Goal: Information Seeking & Learning: Learn about a topic

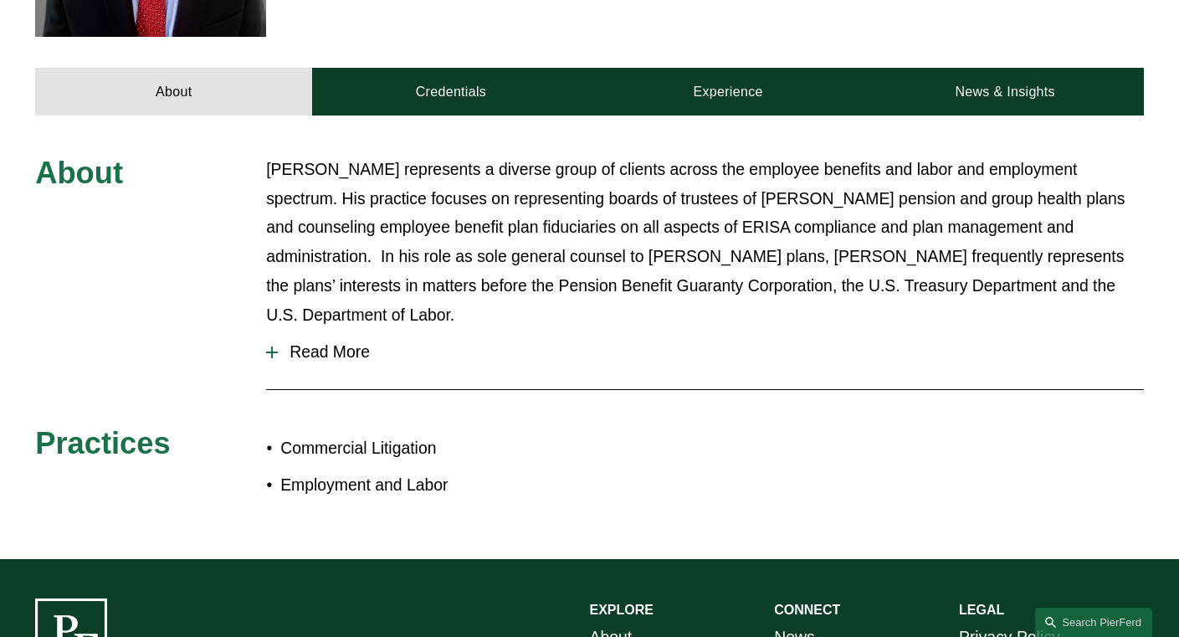
scroll to position [703, 0]
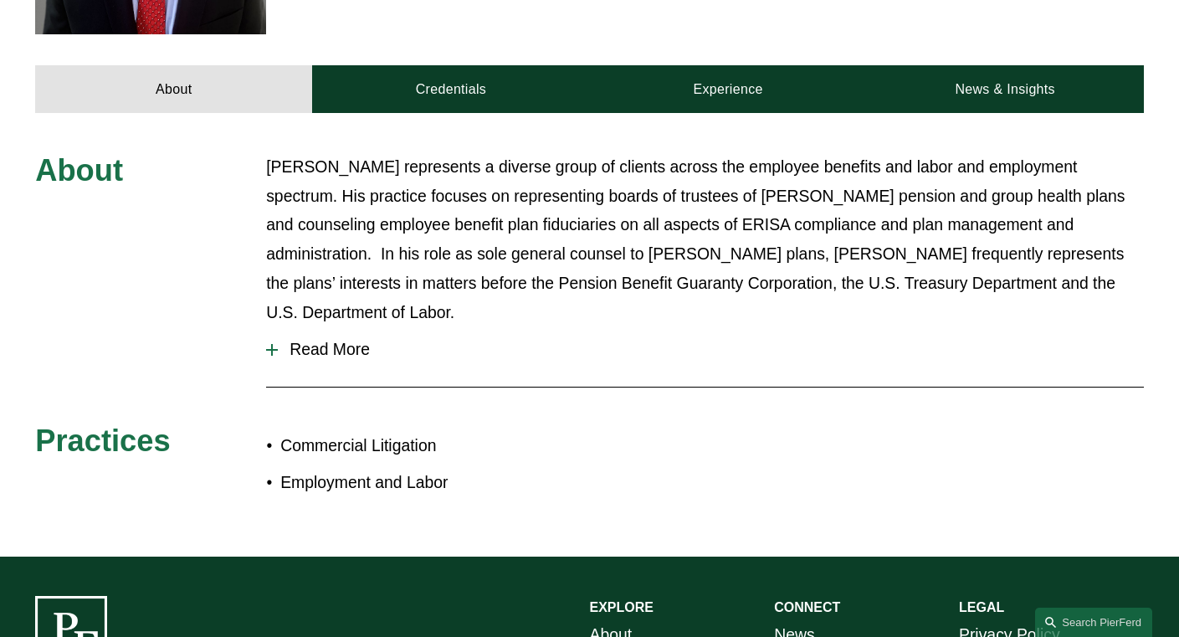
click at [314, 340] on span "Read More" at bounding box center [711, 349] width 866 height 19
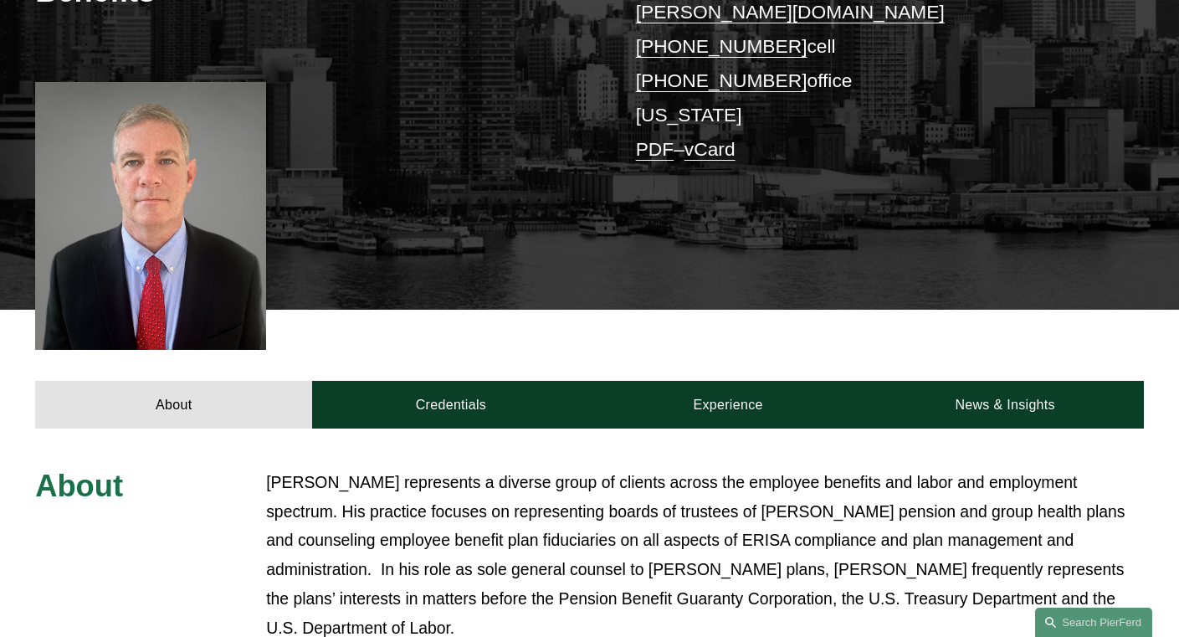
scroll to position [507, 0]
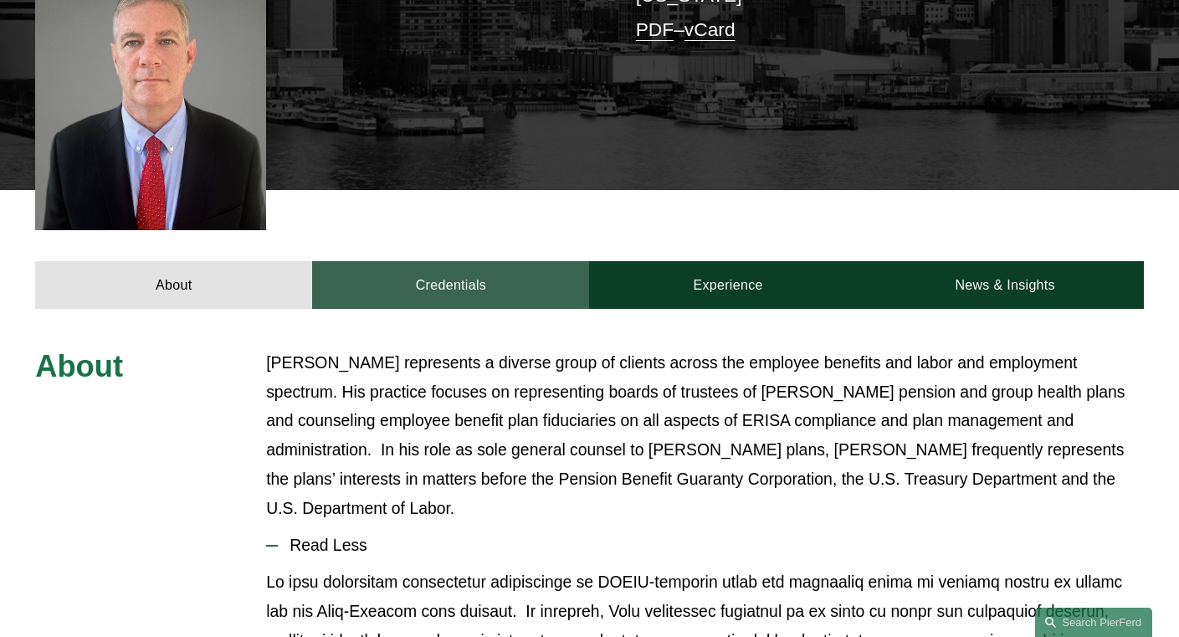
click at [403, 261] on link "Credentials" at bounding box center [450, 285] width 277 height 48
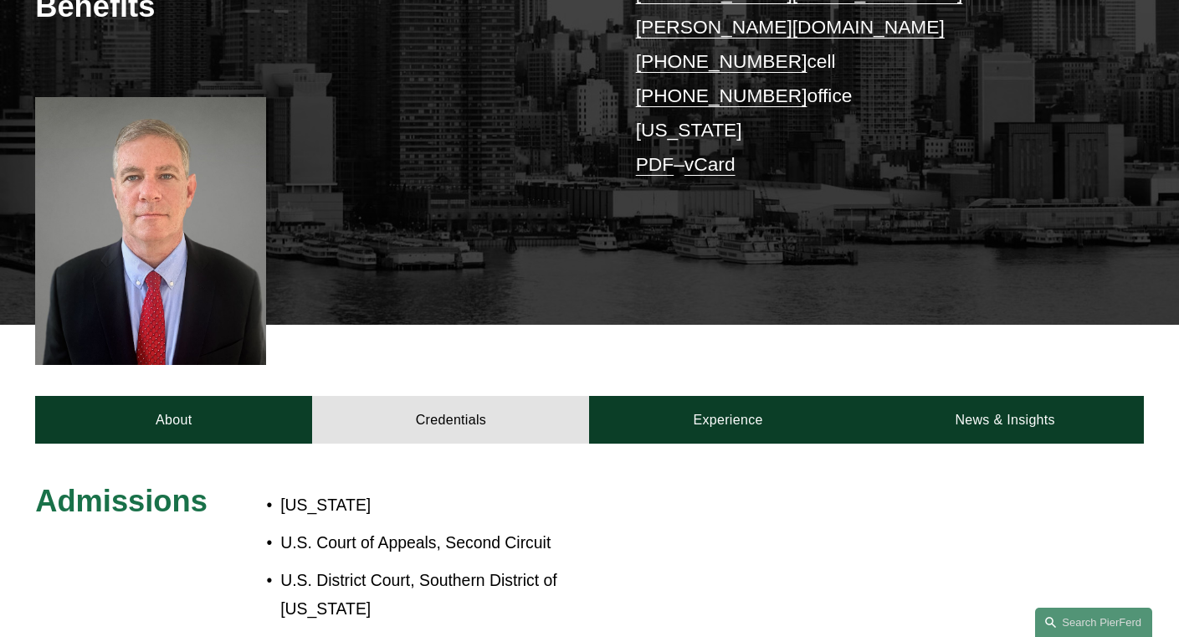
scroll to position [570, 0]
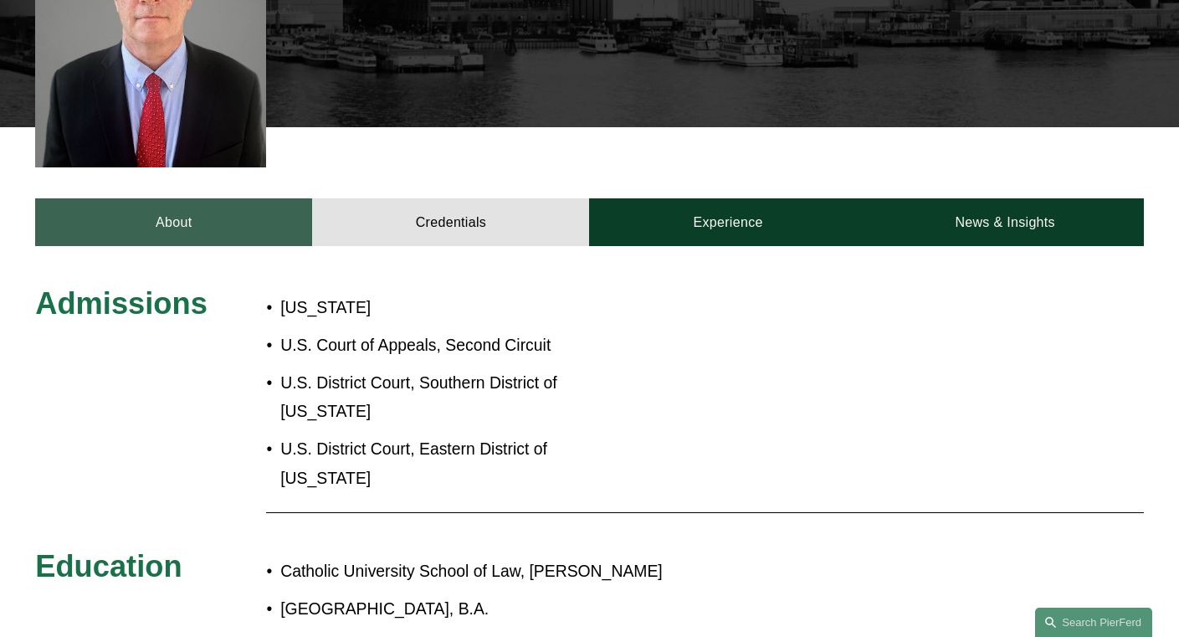
click at [233, 198] on link "About" at bounding box center [173, 222] width 277 height 48
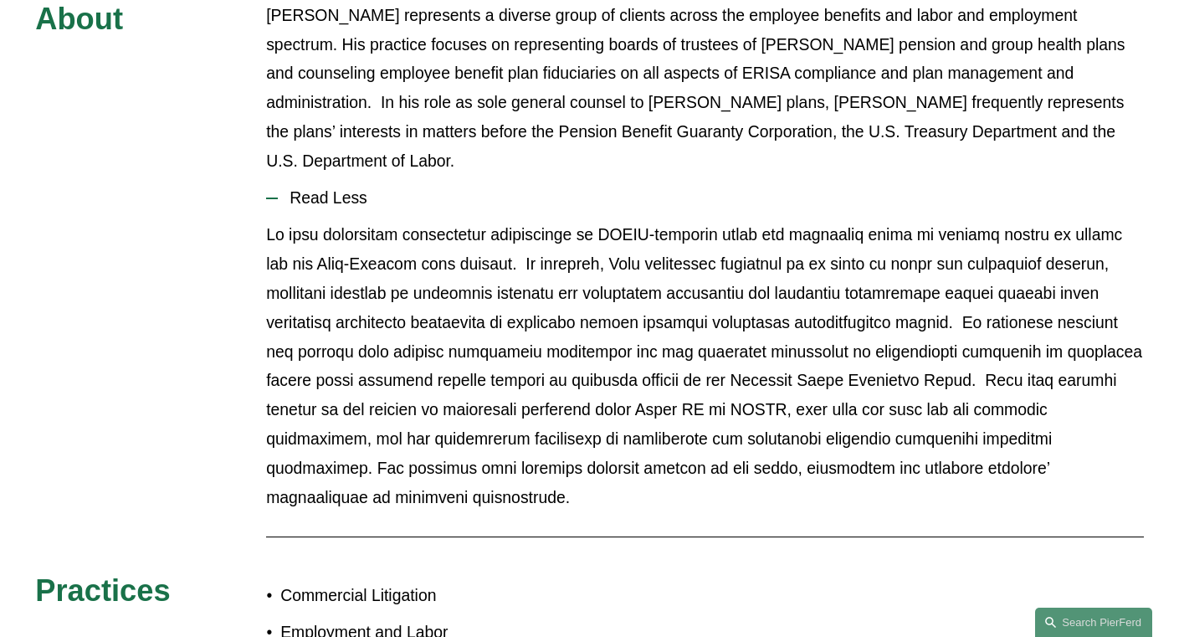
scroll to position [865, 0]
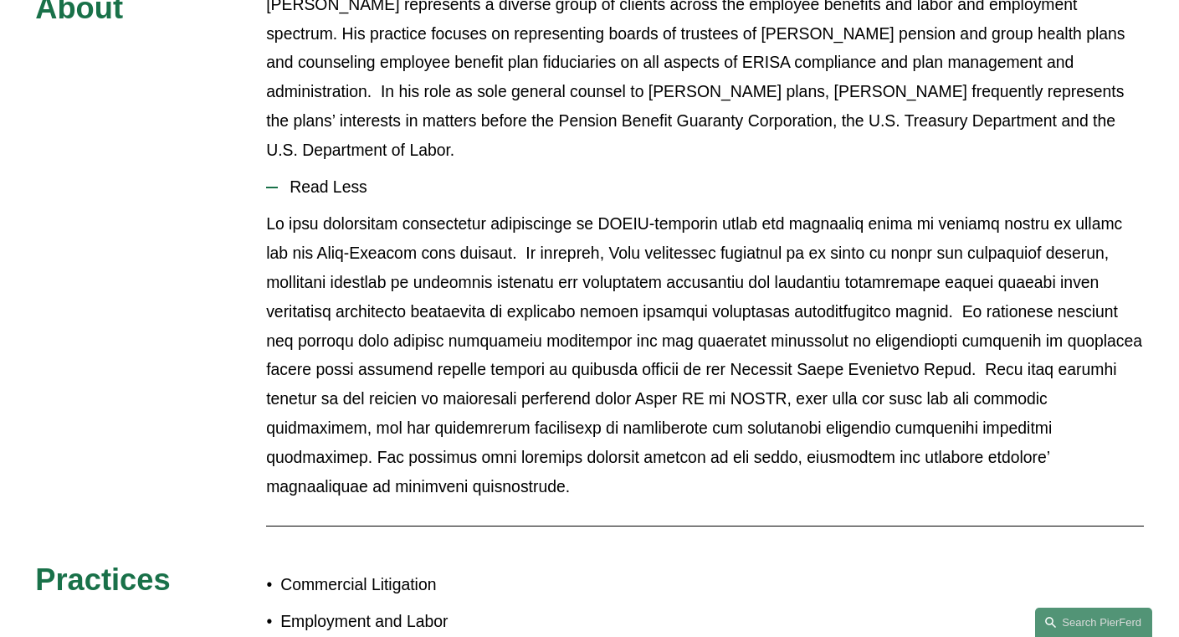
click at [637, 209] on p at bounding box center [705, 355] width 878 height 292
click at [633, 209] on p at bounding box center [705, 355] width 878 height 292
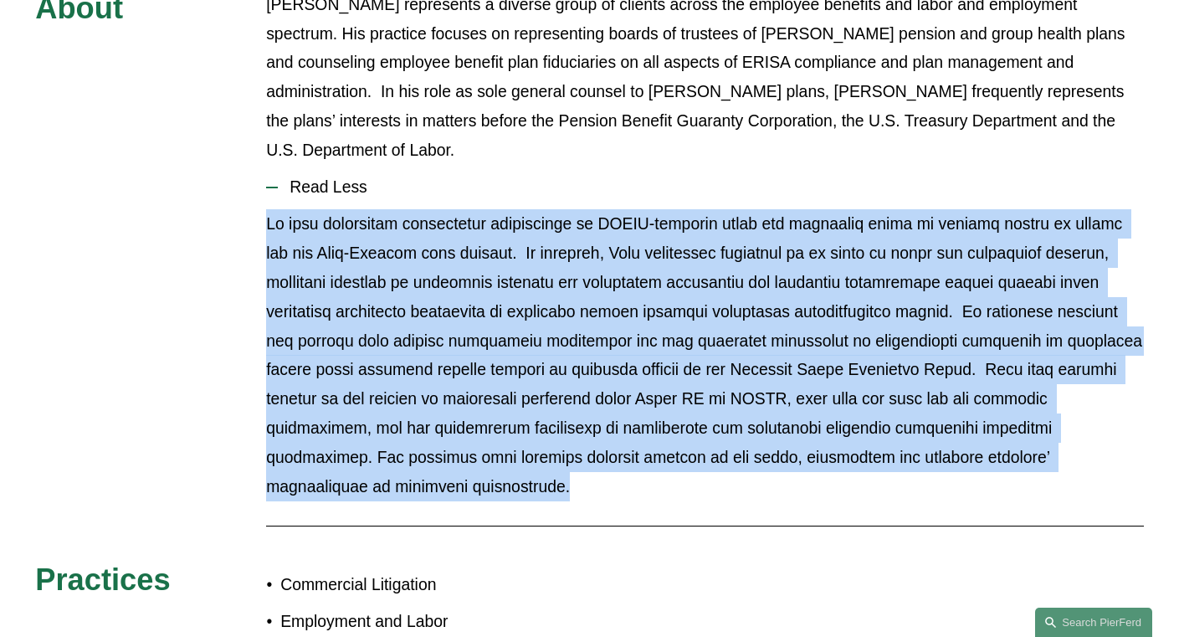
click at [633, 209] on p at bounding box center [705, 355] width 878 height 292
click at [625, 209] on p at bounding box center [705, 355] width 878 height 292
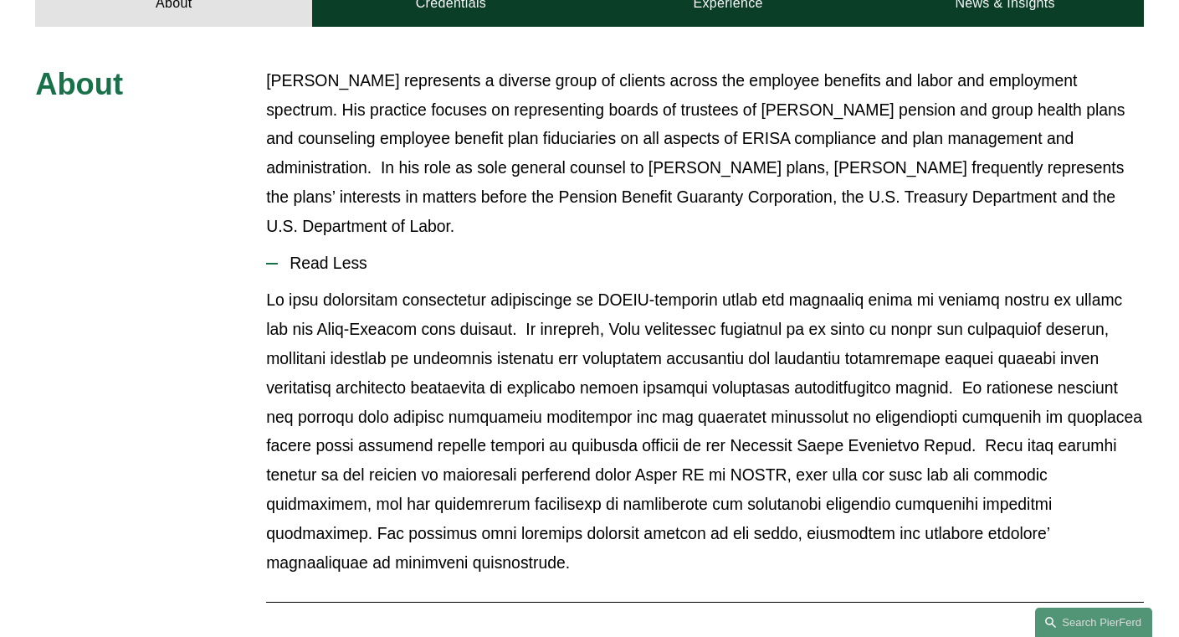
scroll to position [713, 0]
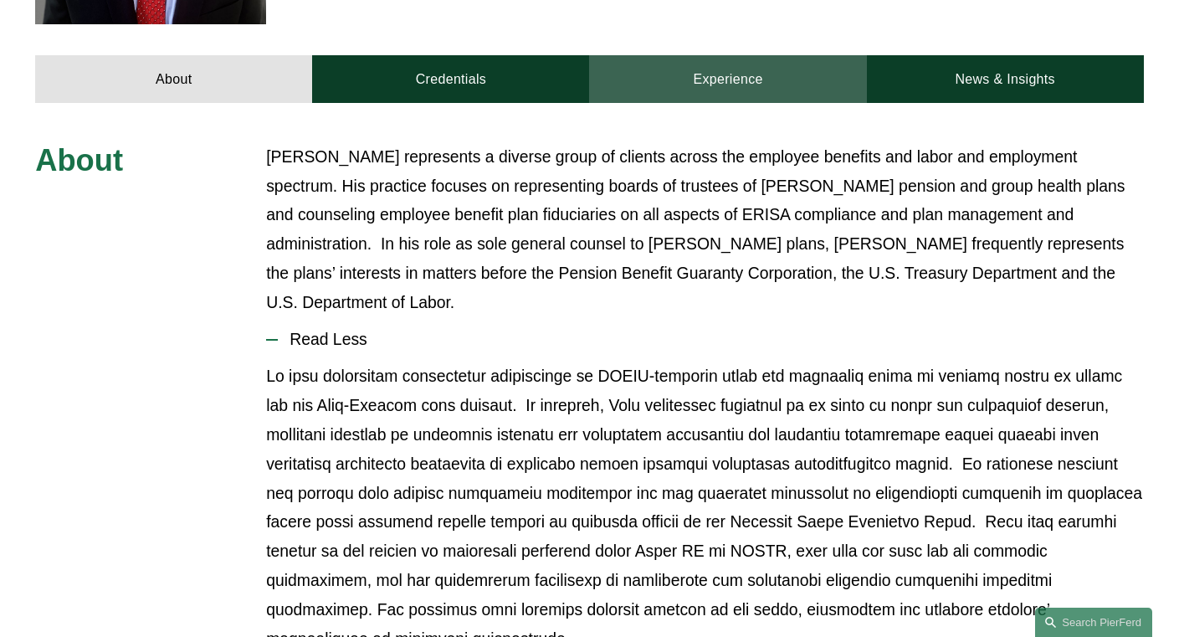
click at [688, 56] on link "Experience" at bounding box center [727, 79] width 277 height 48
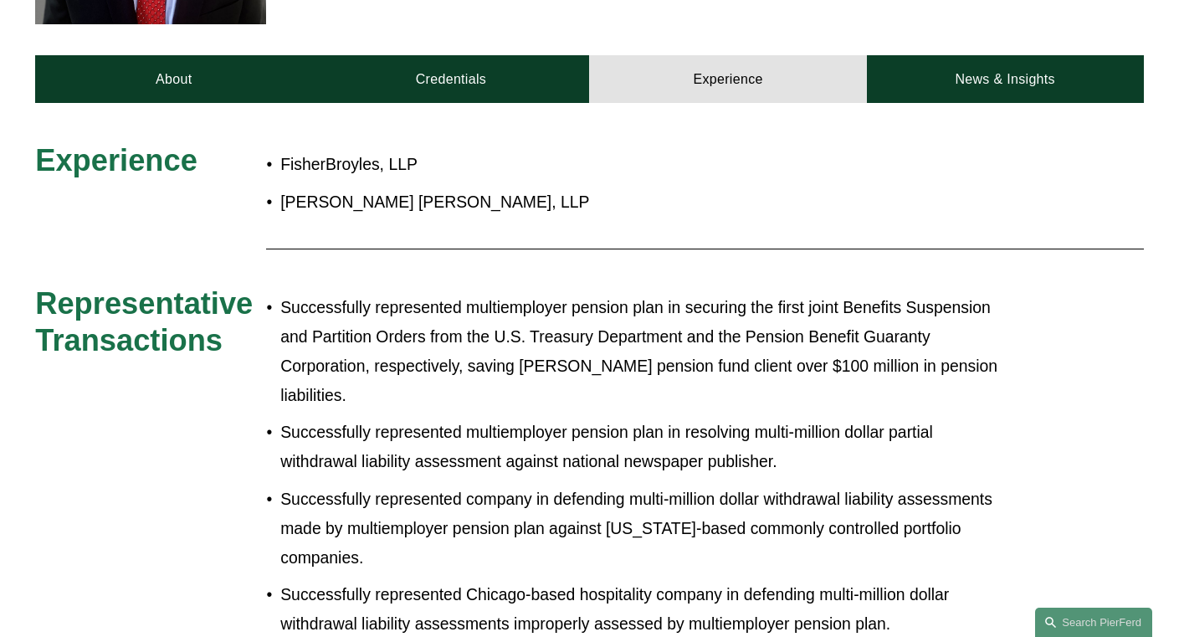
click at [390, 418] on p "Successfully represented multiemployer pension plan in resolving multi-million …" at bounding box center [642, 447] width 725 height 59
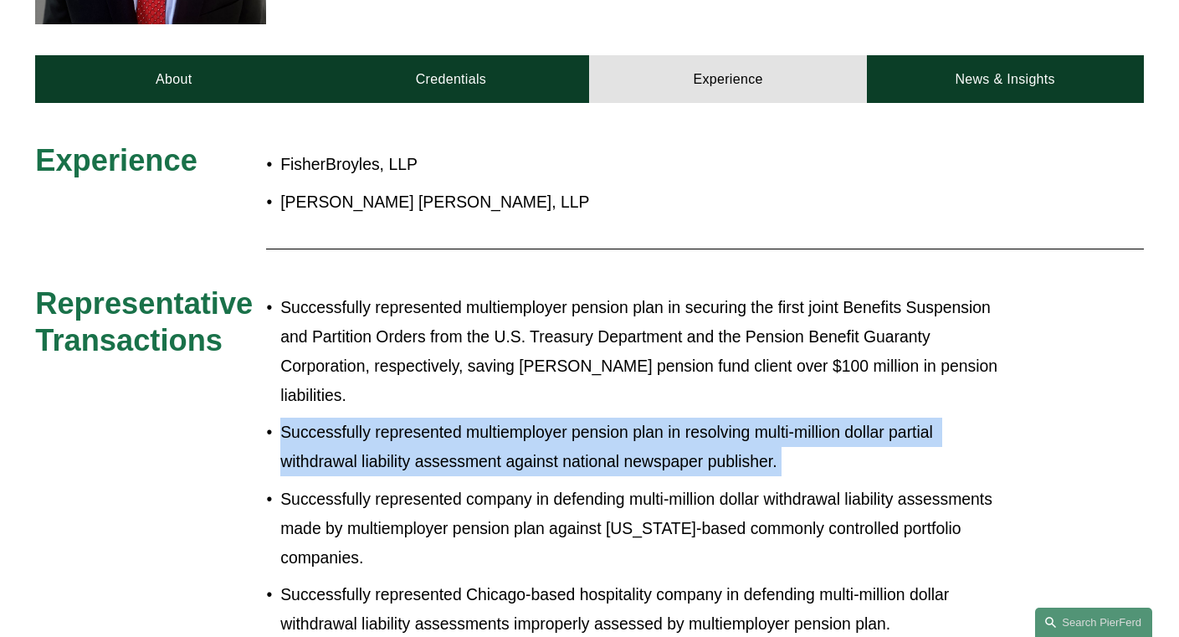
click at [390, 418] on p "Successfully represented multiemployer pension plan in resolving multi-million …" at bounding box center [642, 447] width 725 height 59
click at [375, 418] on p "Successfully represented multiemployer pension plan in resolving multi-million …" at bounding box center [642, 447] width 725 height 59
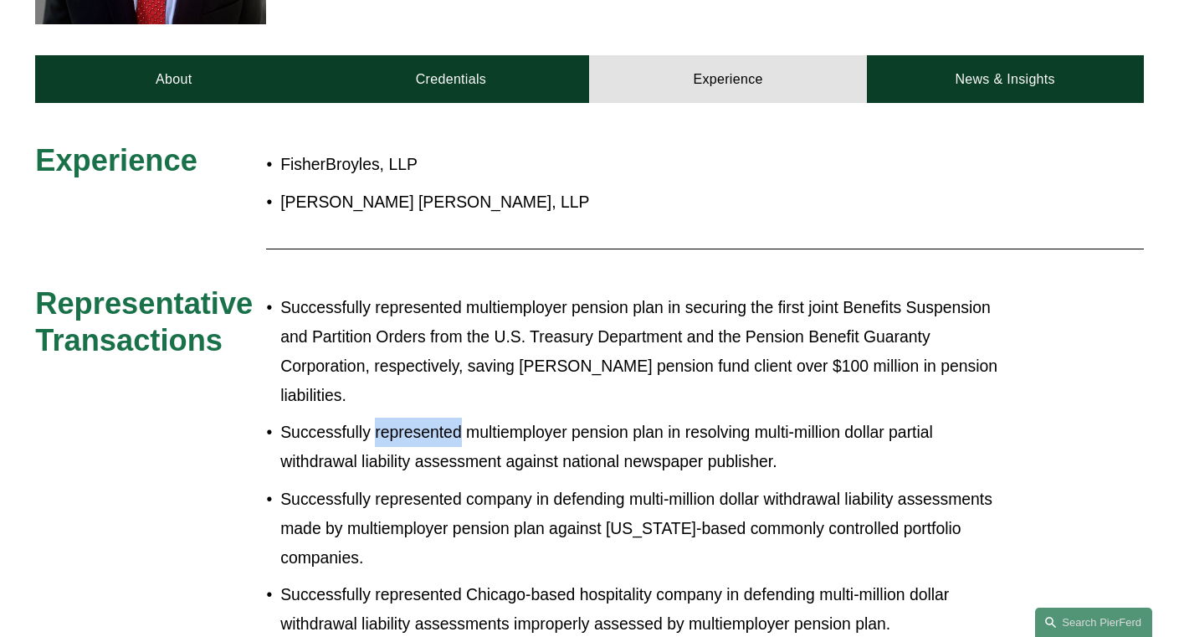
click at [375, 418] on p "Successfully represented multiemployer pension plan in resolving multi-million …" at bounding box center [642, 447] width 725 height 59
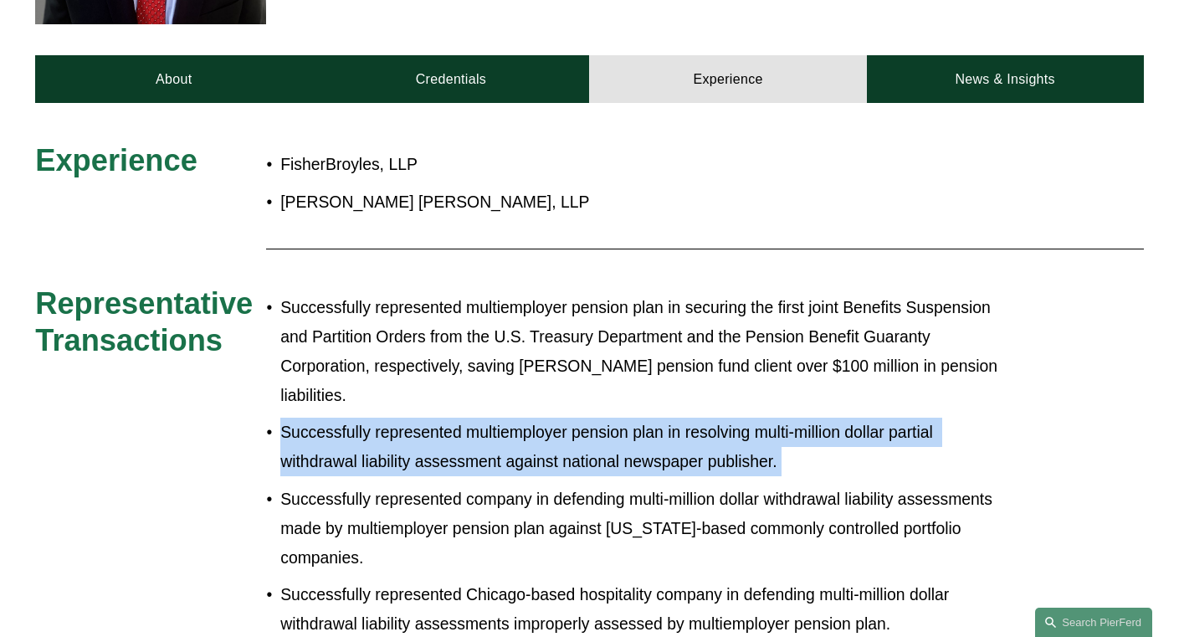
click at [375, 418] on p "Successfully represented multiemployer pension plan in resolving multi-million …" at bounding box center [642, 447] width 725 height 59
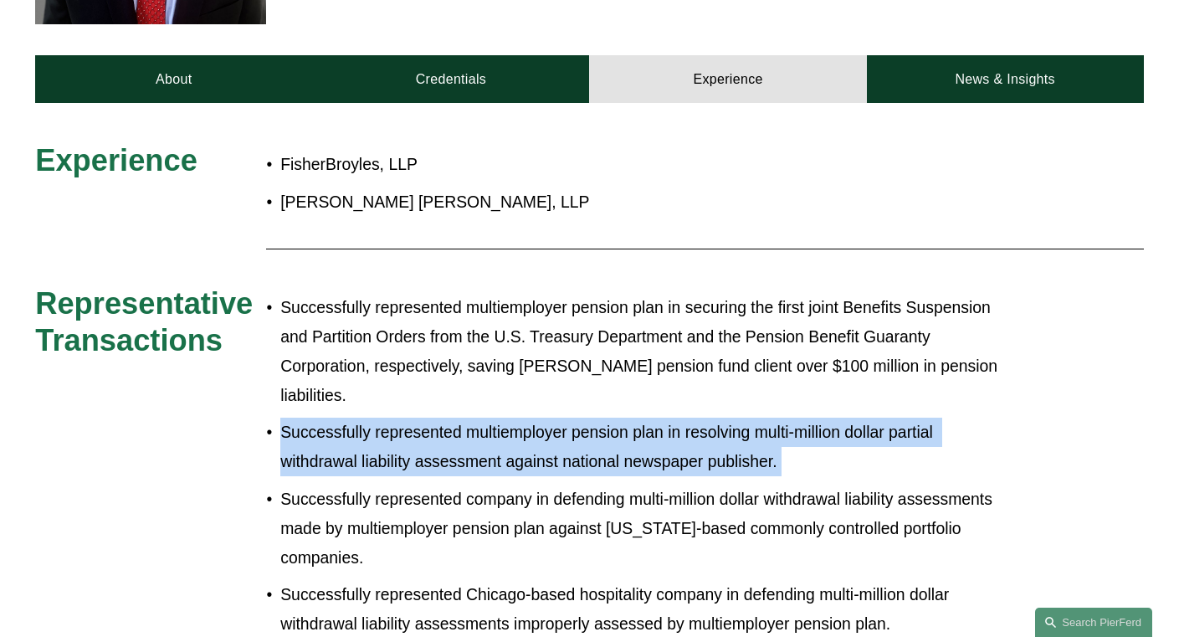
click at [375, 418] on p "Successfully represented multiemployer pension plan in resolving multi-million …" at bounding box center [642, 447] width 725 height 59
click at [401, 418] on p "Successfully represented multiemployer pension plan in resolving multi-million …" at bounding box center [642, 447] width 725 height 59
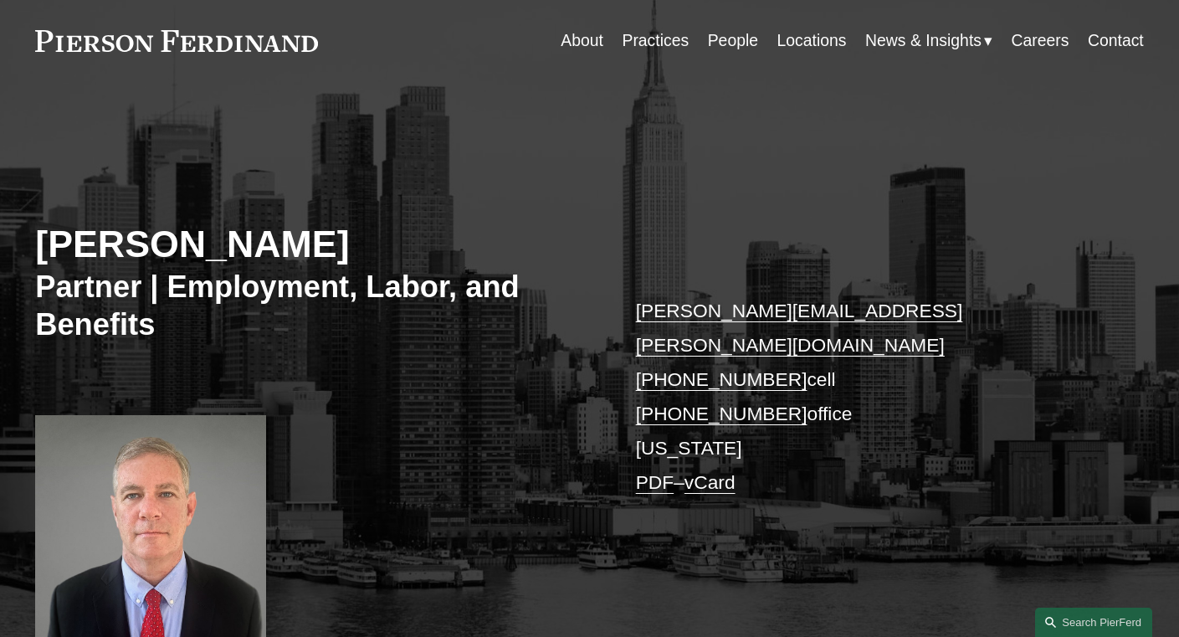
scroll to position [0, 0]
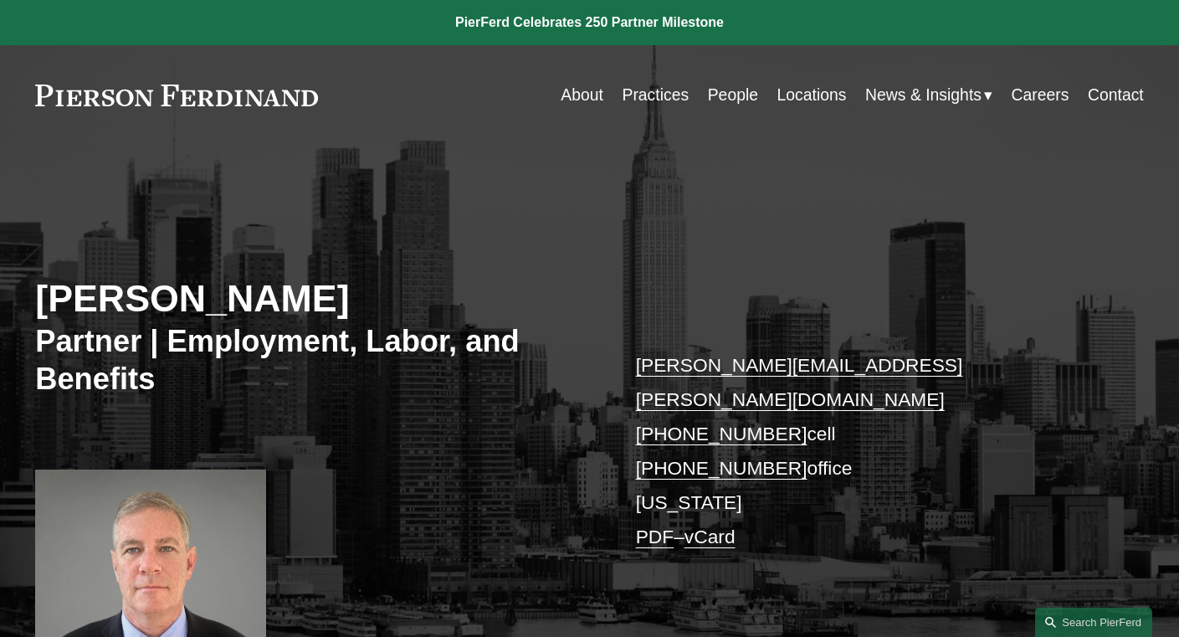
click at [724, 100] on link "People" at bounding box center [733, 95] width 50 height 33
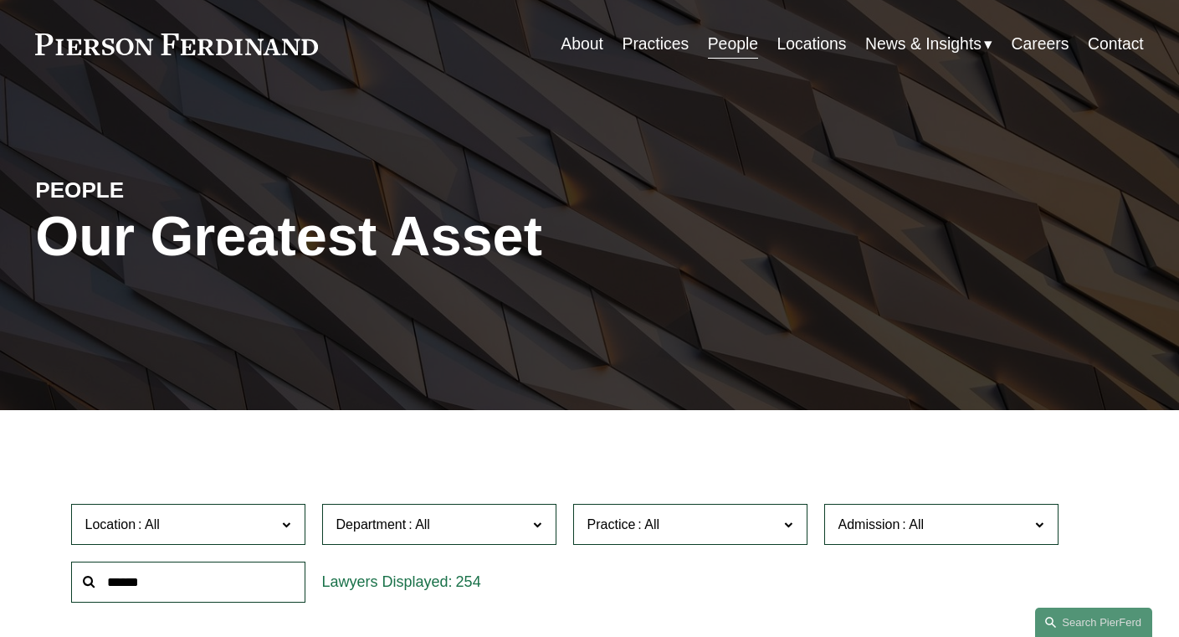
scroll to position [62, 0]
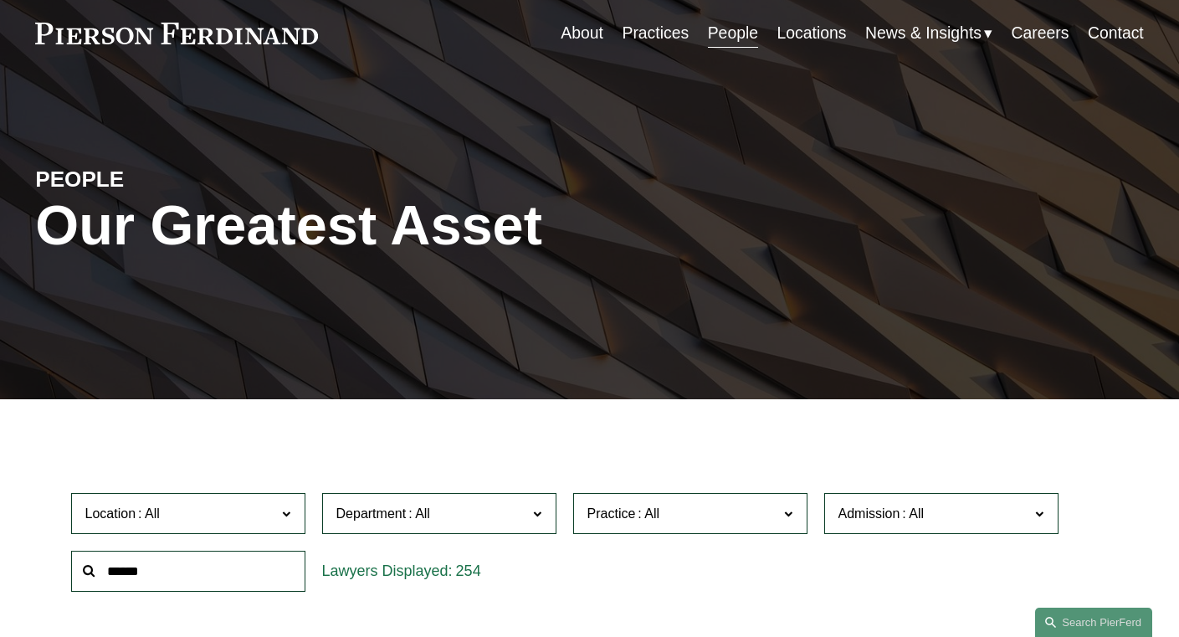
click at [189, 575] on input "text" at bounding box center [188, 571] width 234 height 41
type input "*******"
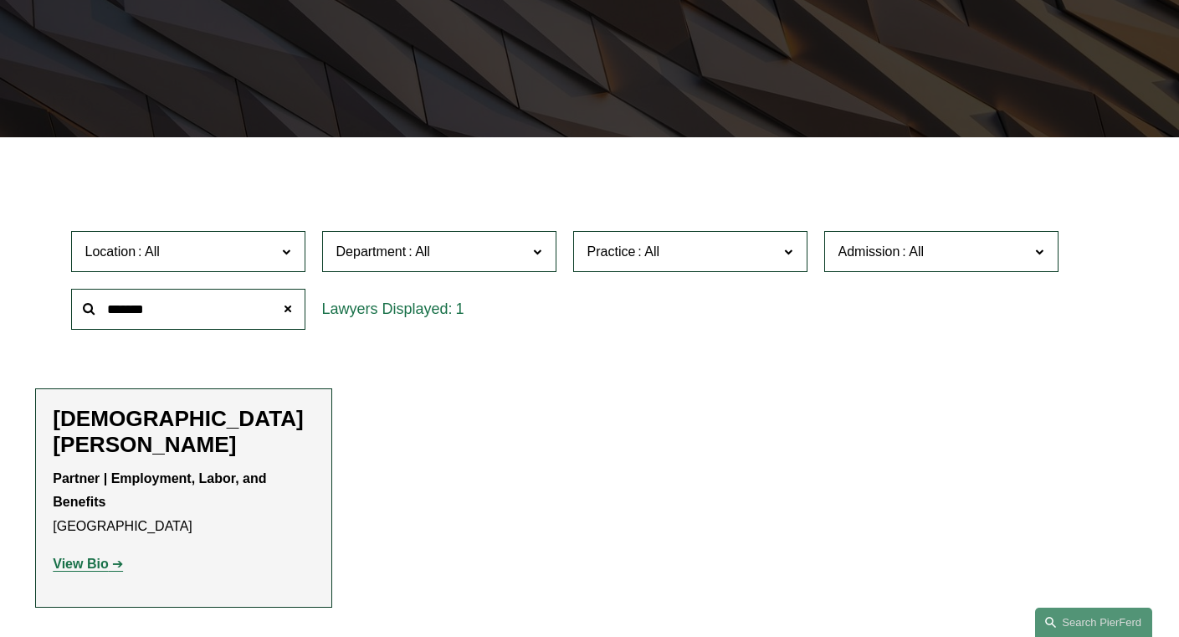
scroll to position [398, 0]
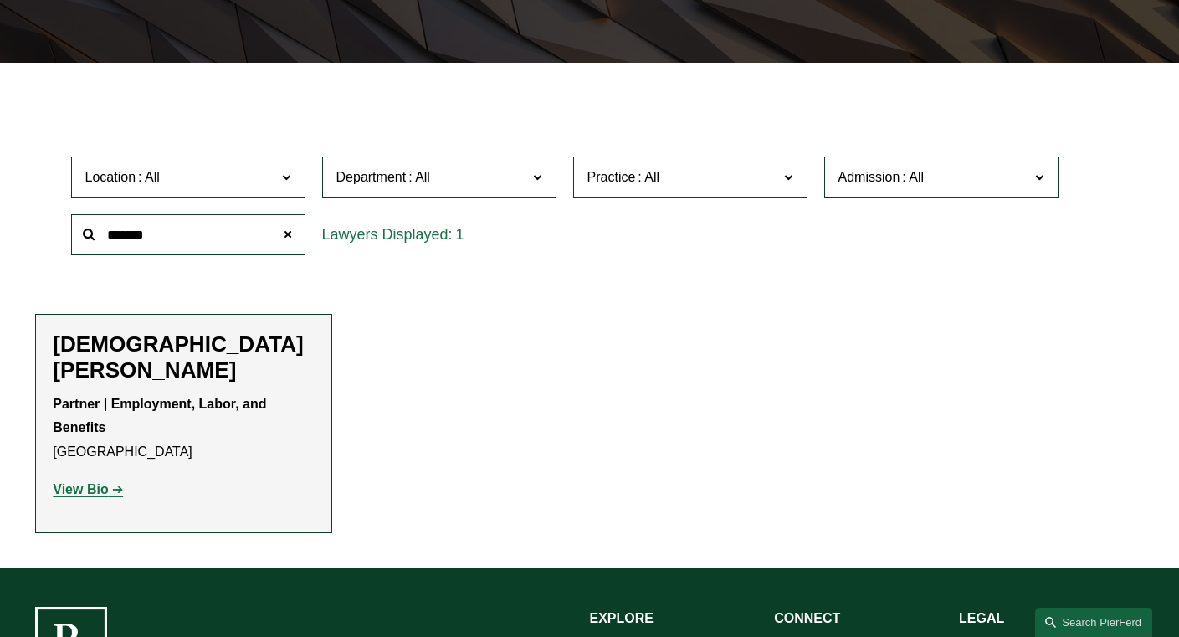
click at [95, 478] on p "View Bio" at bounding box center [184, 490] width 262 height 24
click at [93, 482] on strong "View Bio" at bounding box center [80, 489] width 55 height 14
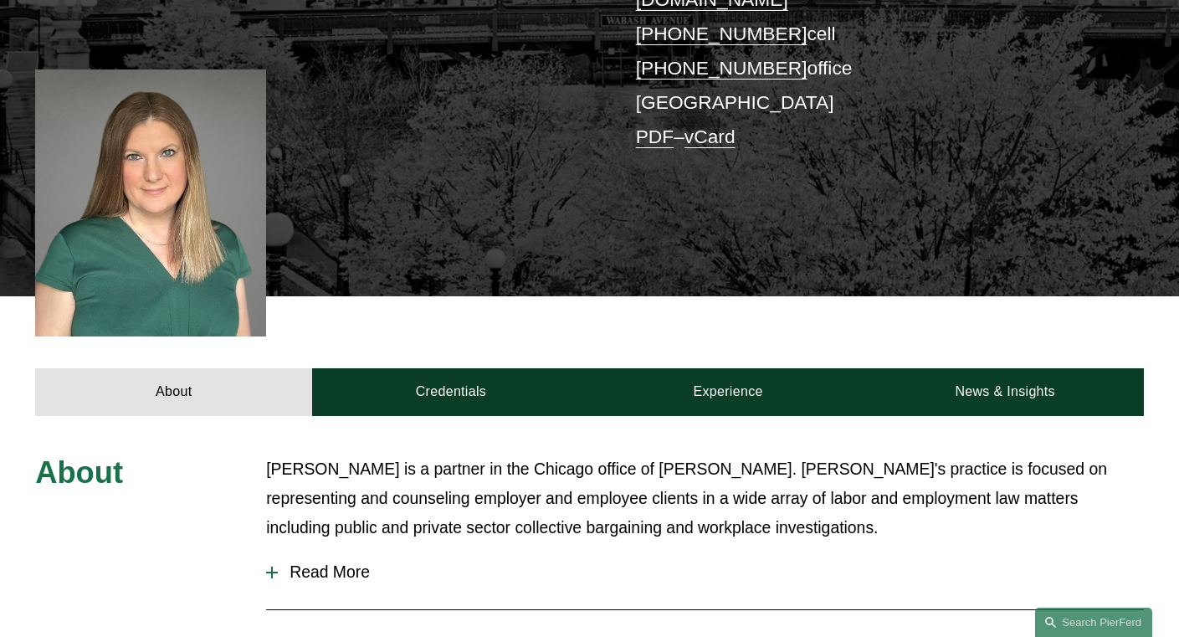
scroll to position [610, 0]
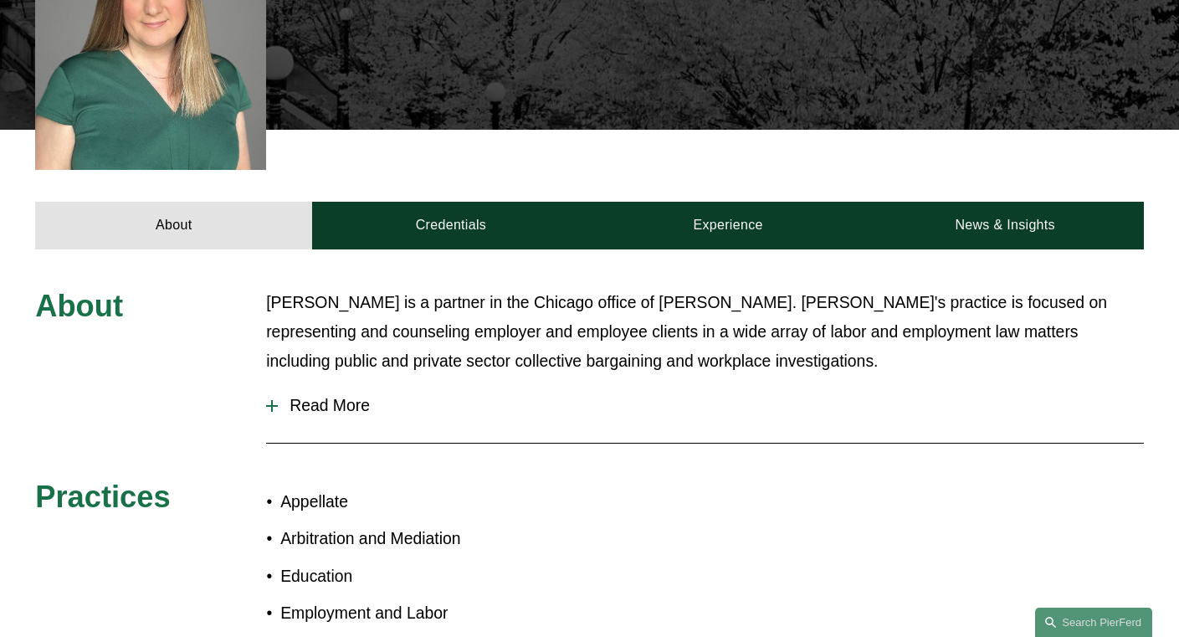
click at [313, 396] on span "Read More" at bounding box center [711, 405] width 866 height 19
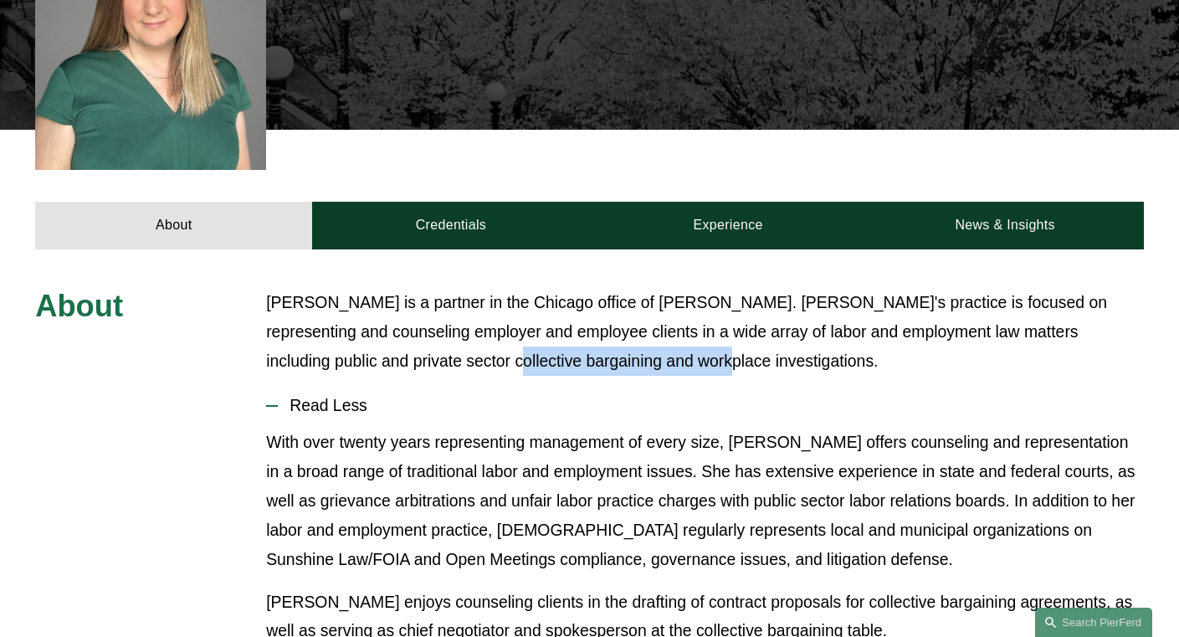
drag, startPoint x: 382, startPoint y: 298, endPoint x: 609, endPoint y: 297, distance: 226.8
click at [599, 299] on p "Christi Coleman is a partner in the Chicago office of Pierson Ferdinand. Christ…" at bounding box center [705, 332] width 878 height 88
click at [747, 288] on p "Christi Coleman is a partner in the Chicago office of Pierson Ferdinand. Christ…" at bounding box center [705, 332] width 878 height 88
click at [716, 288] on p "Christi Coleman is a partner in the Chicago office of Pierson Ferdinand. Christ…" at bounding box center [705, 332] width 878 height 88
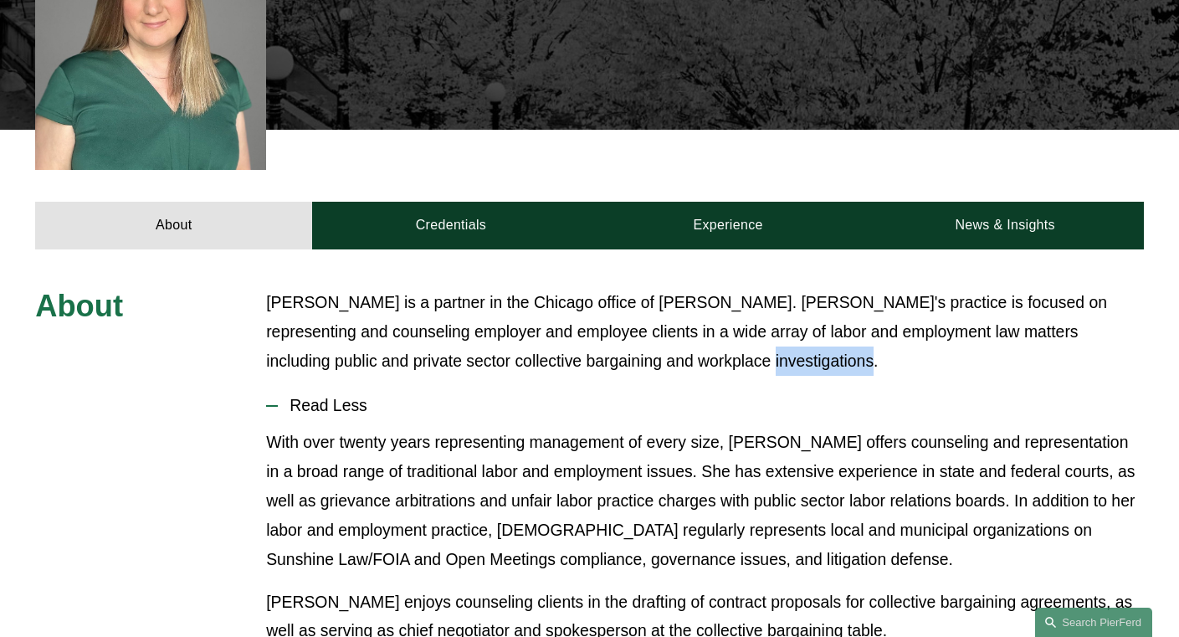
click at [716, 288] on p "Christi Coleman is a partner in the Chicago office of Pierson Ferdinand. Christ…" at bounding box center [705, 332] width 878 height 88
click at [454, 288] on p "Christi Coleman is a partner in the Chicago office of Pierson Ferdinand. Christ…" at bounding box center [705, 332] width 878 height 88
drag, startPoint x: 302, startPoint y: 288, endPoint x: 433, endPoint y: 286, distance: 130.6
click at [330, 288] on p "Christi Coleman is a partner in the Chicago office of Pierson Ferdinand. Christ…" at bounding box center [705, 332] width 878 height 88
click at [433, 288] on p "Christi Coleman is a partner in the Chicago office of Pierson Ferdinand. Christ…" at bounding box center [705, 332] width 878 height 88
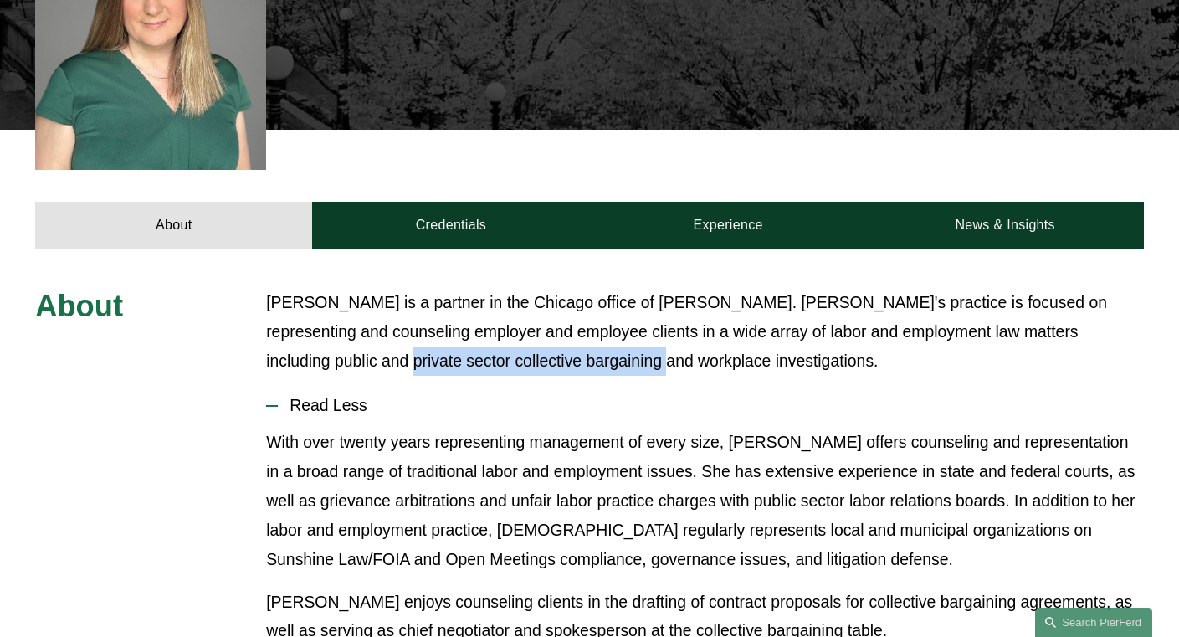
drag, startPoint x: 523, startPoint y: 293, endPoint x: 264, endPoint y: 290, distance: 259.5
click at [327, 290] on p "Christi Coleman is a partner in the Chicago office of Pierson Ferdinand. Christ…" at bounding box center [705, 332] width 878 height 88
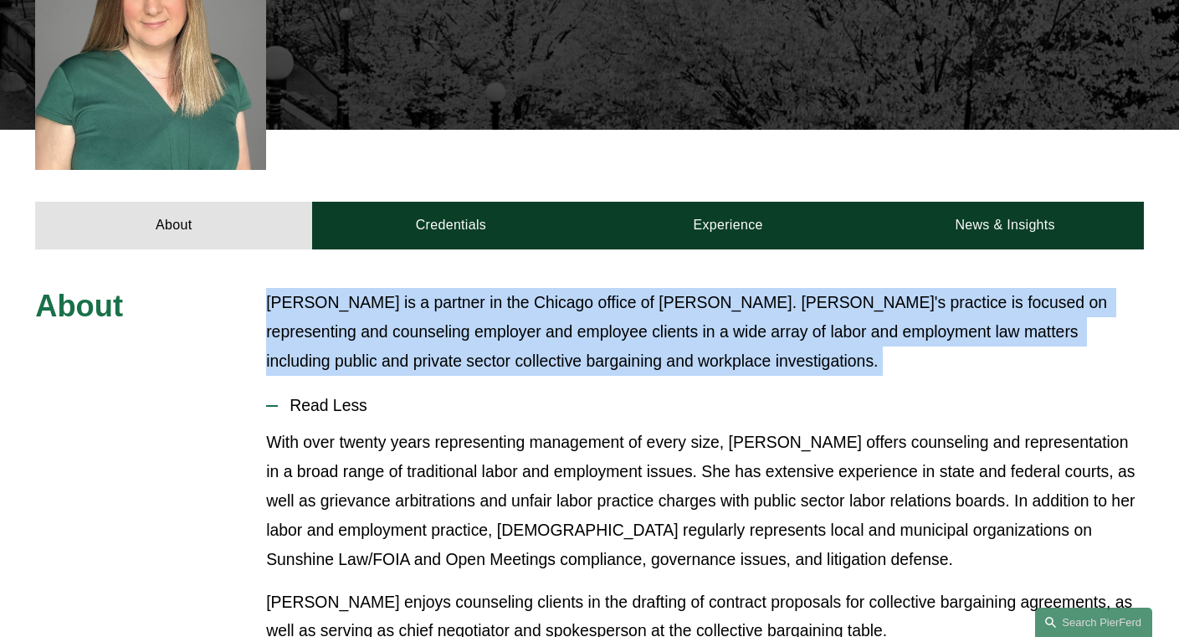
click at [327, 290] on p "Christi Coleman is a partner in the Chicago office of Pierson Ferdinand. Christ…" at bounding box center [705, 332] width 878 height 88
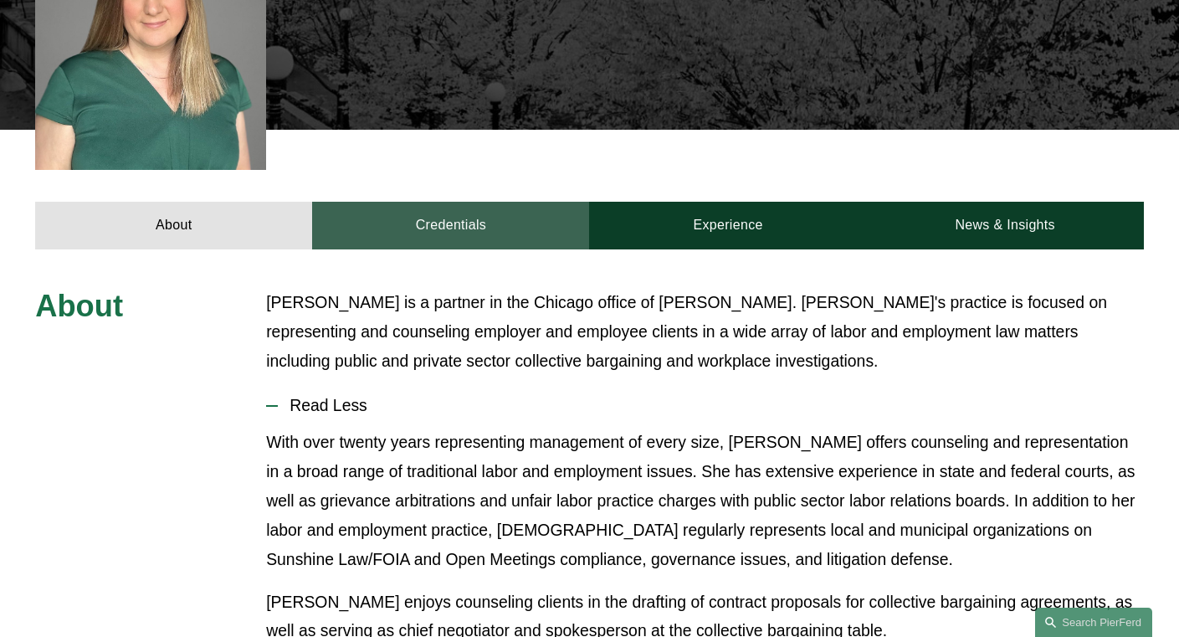
click at [469, 202] on link "Credentials" at bounding box center [450, 226] width 277 height 48
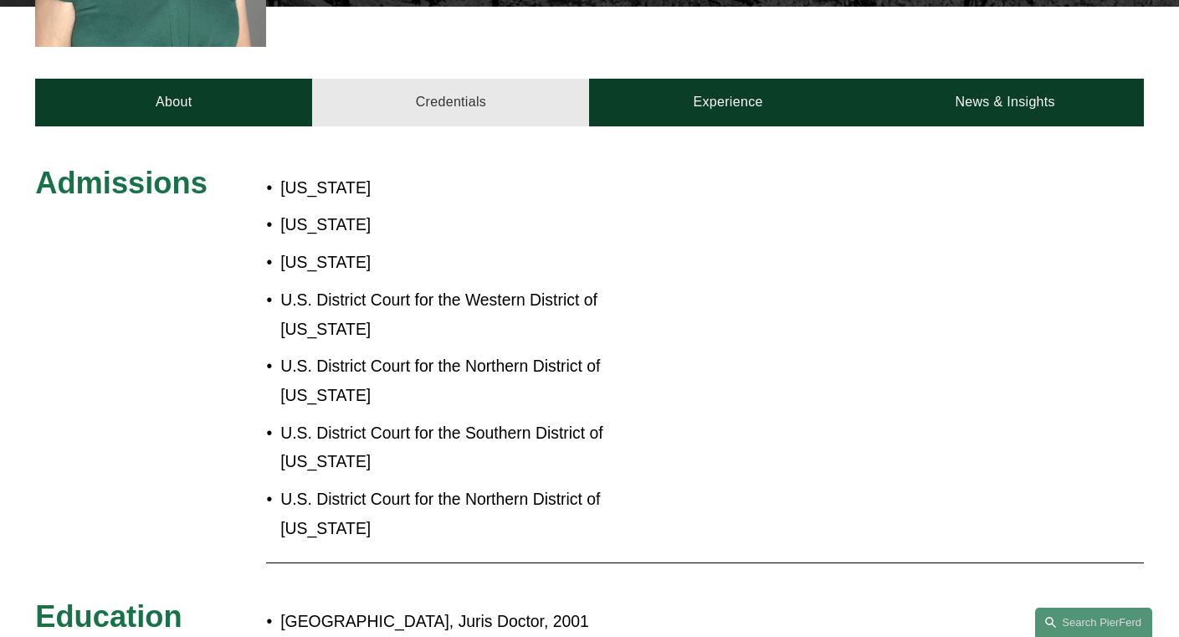
scroll to position [736, 0]
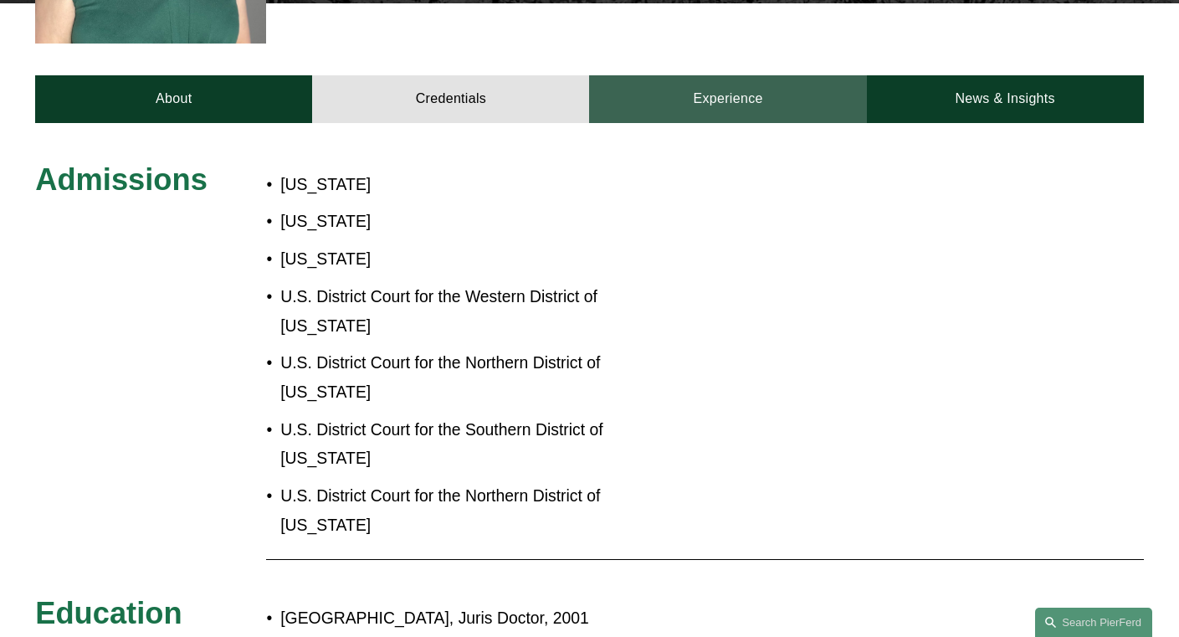
click at [711, 75] on link "Experience" at bounding box center [727, 99] width 277 height 48
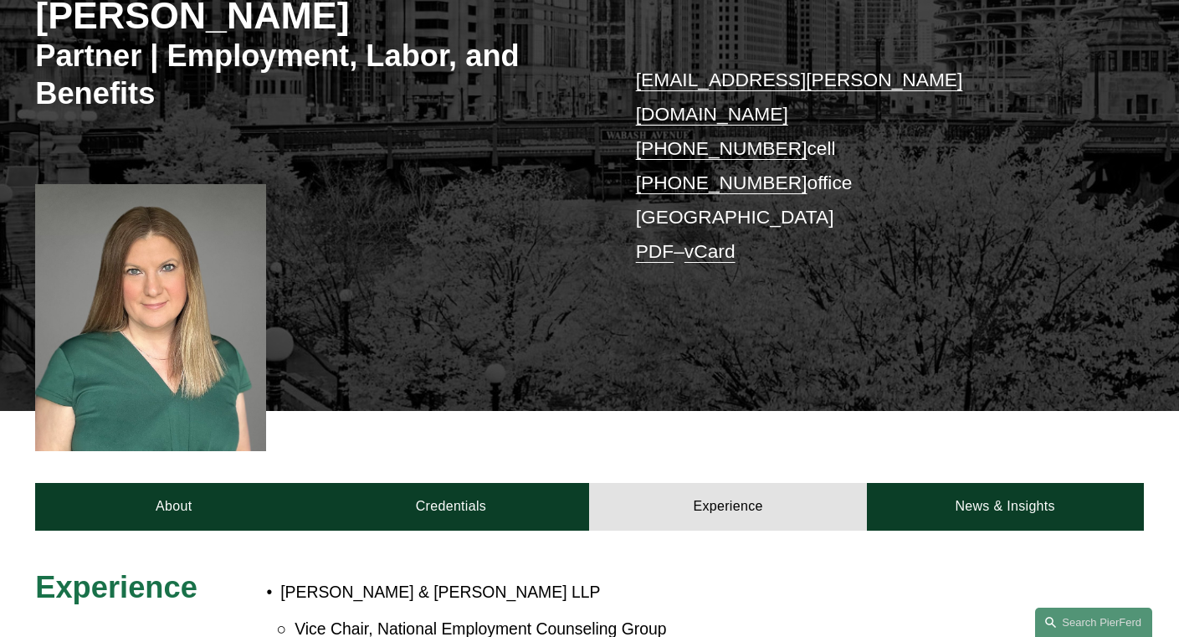
scroll to position [229, 0]
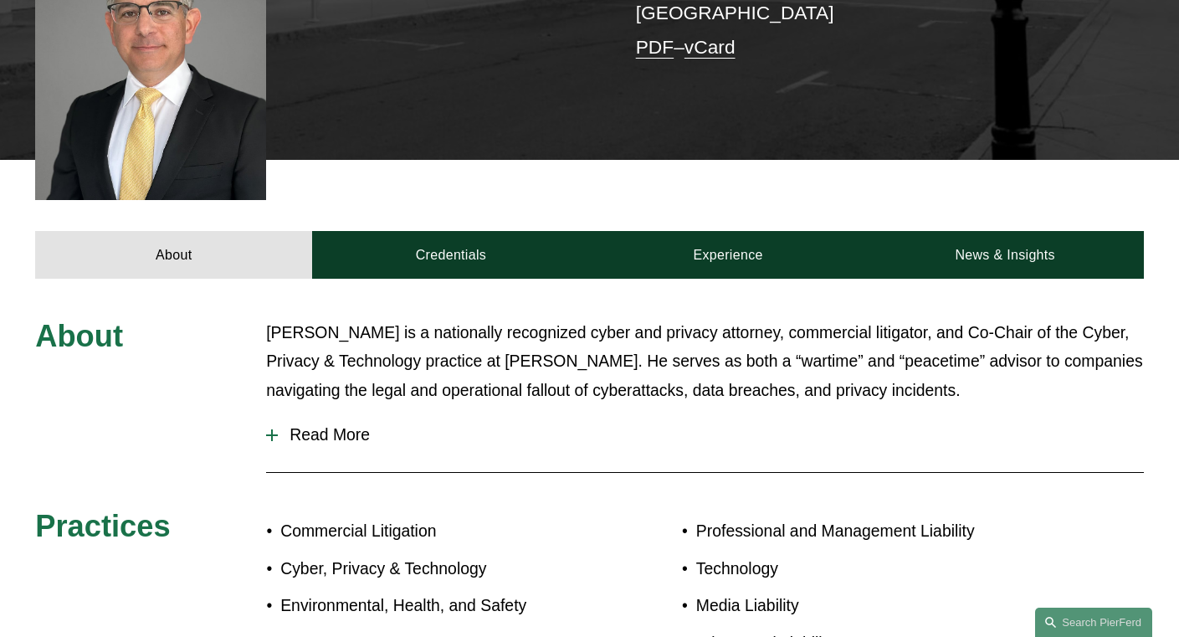
scroll to position [649, 0]
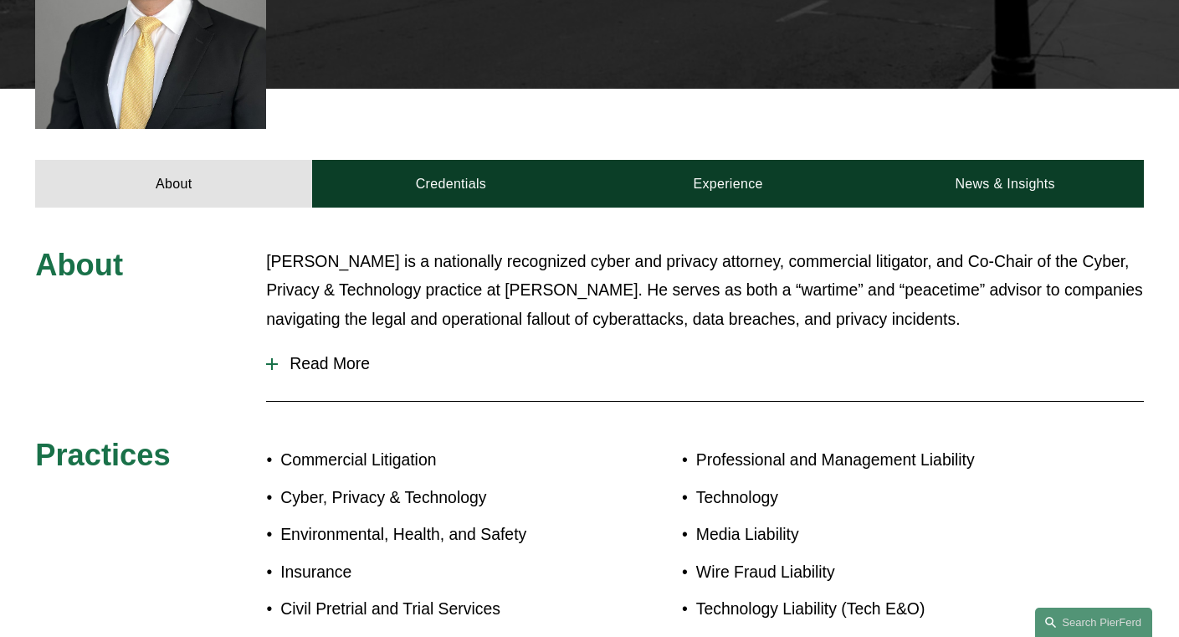
click at [781, 265] on p "[PERSON_NAME] is a nationally recognized cyber and privacy attorney, commercial…" at bounding box center [705, 291] width 878 height 88
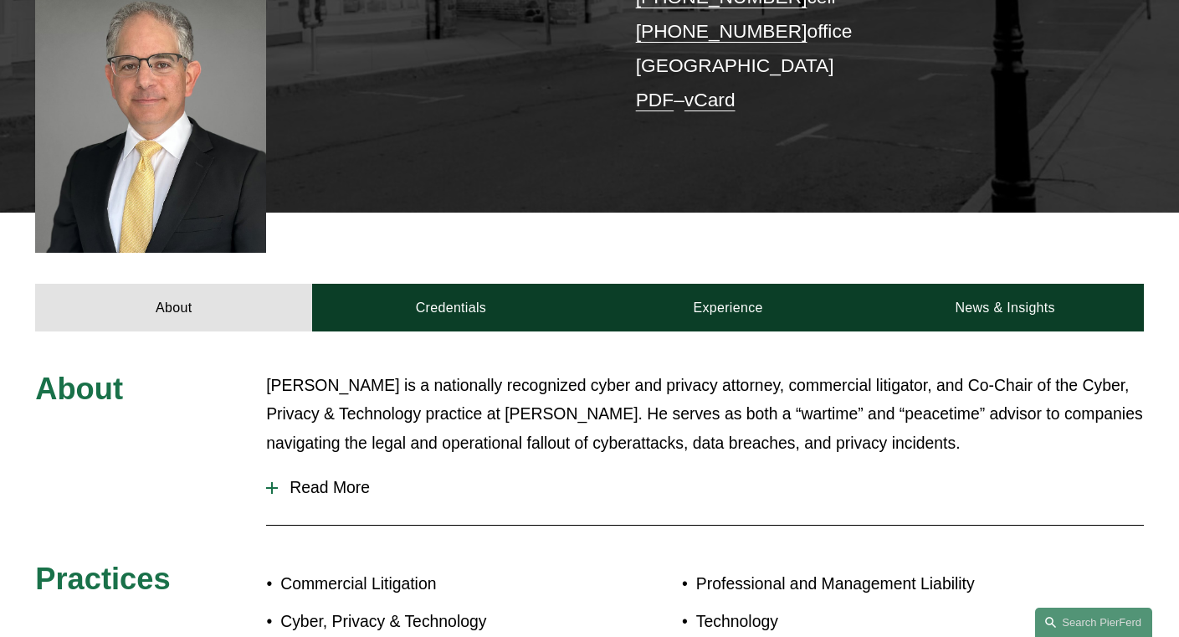
scroll to position [531, 0]
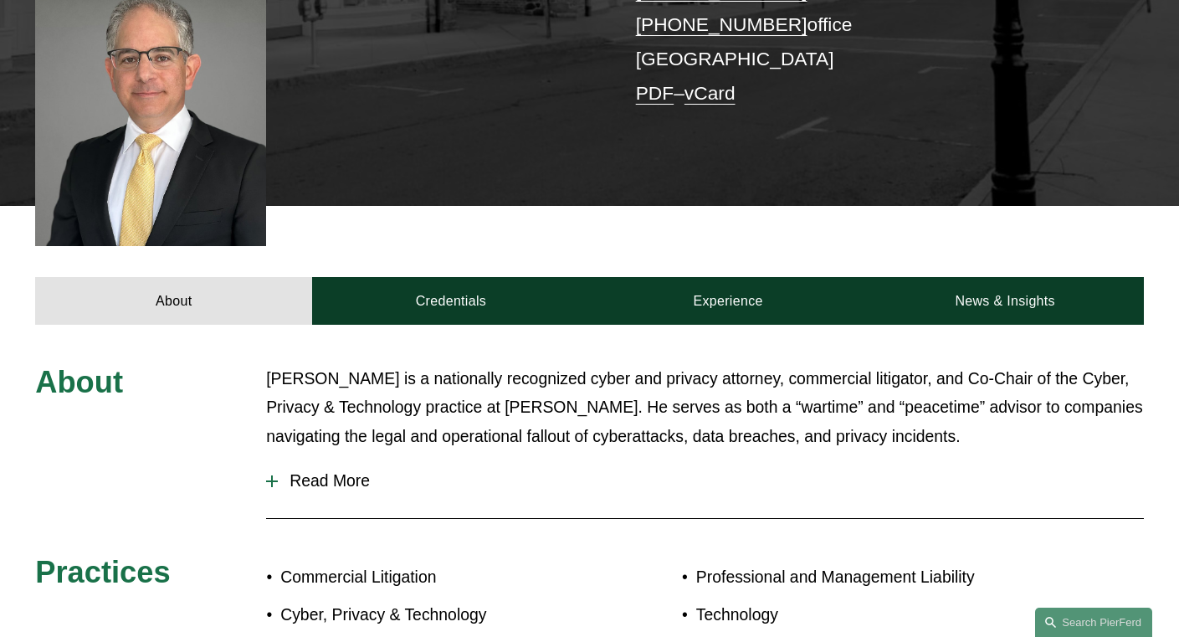
click at [335, 459] on button "Read More" at bounding box center [705, 481] width 878 height 44
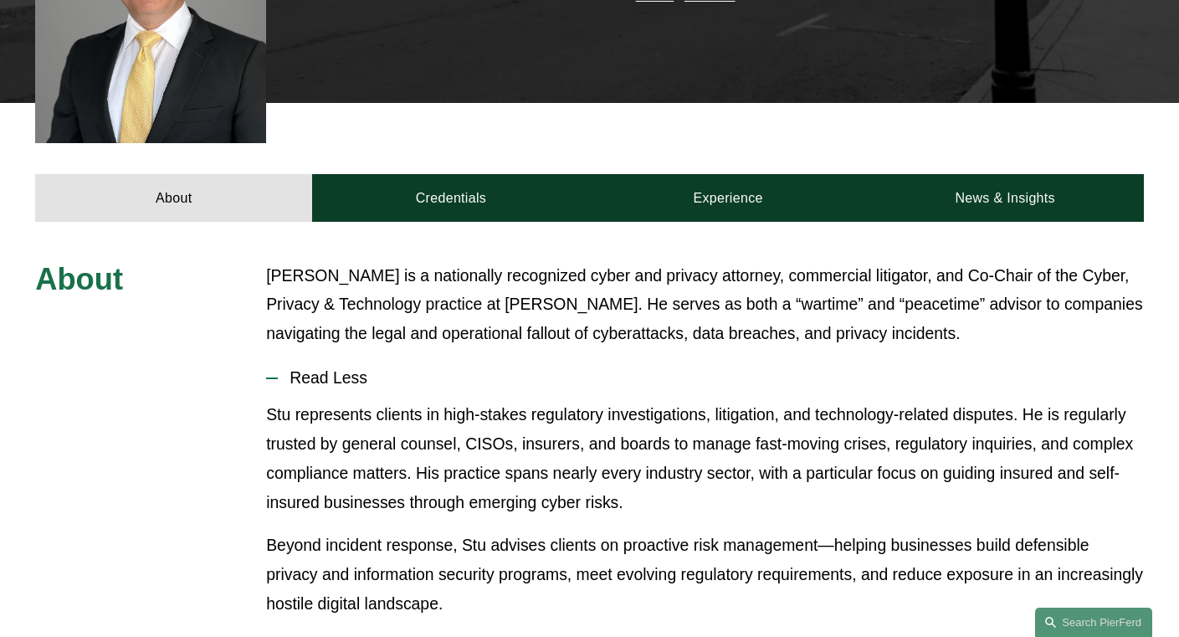
scroll to position [722, 0]
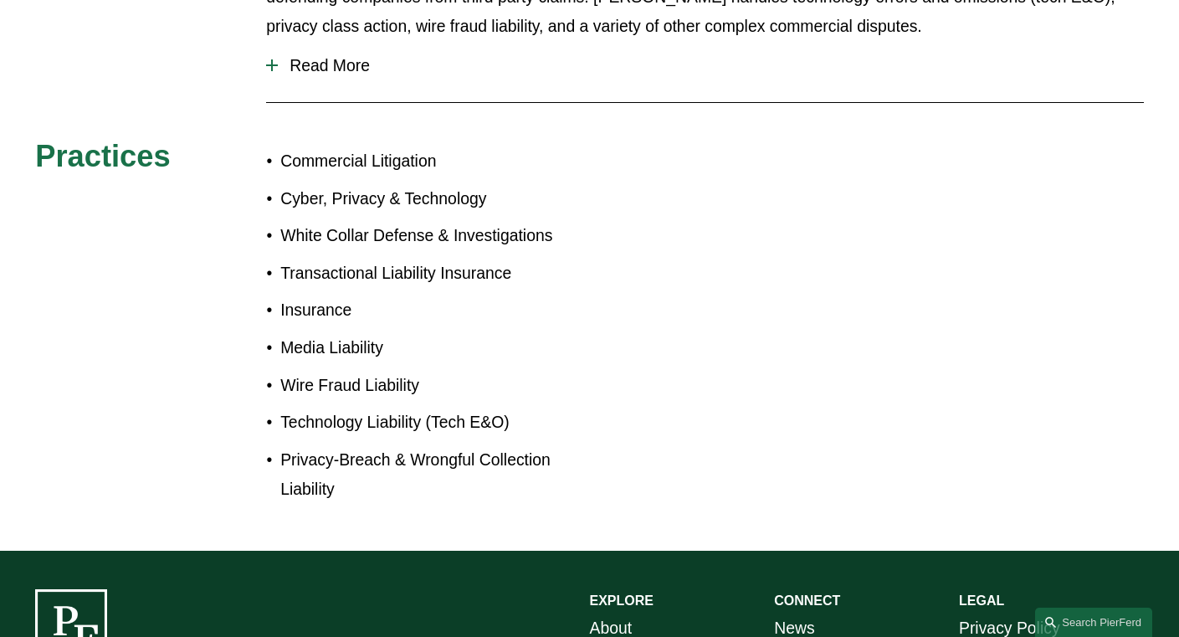
scroll to position [539, 0]
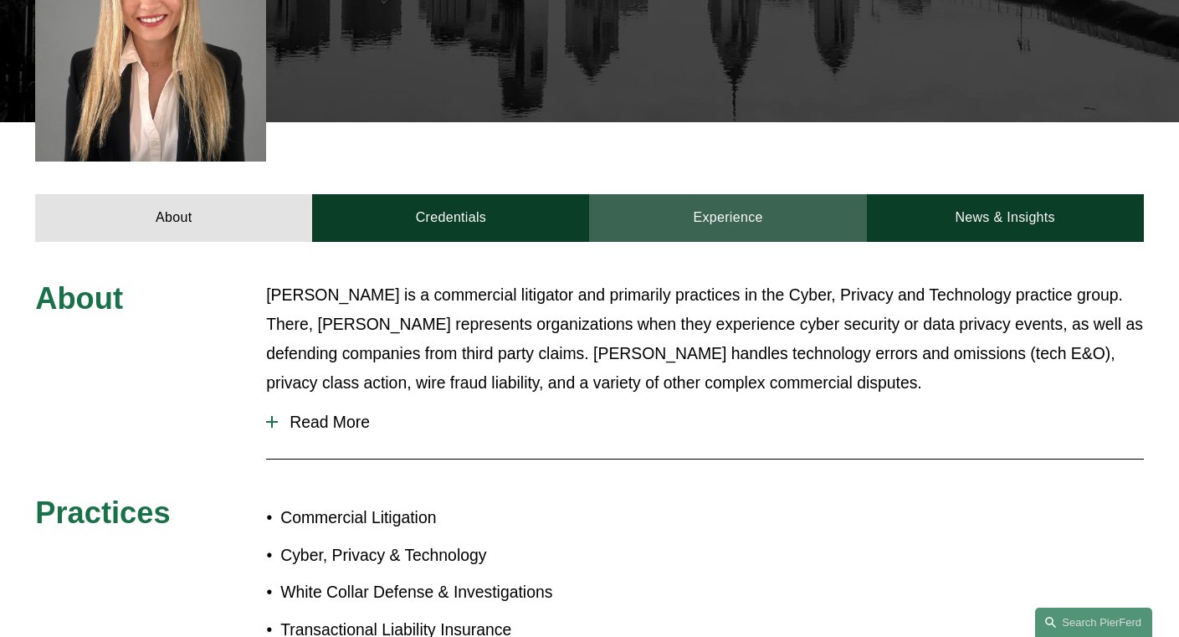
click at [716, 202] on link "Experience" at bounding box center [727, 218] width 277 height 48
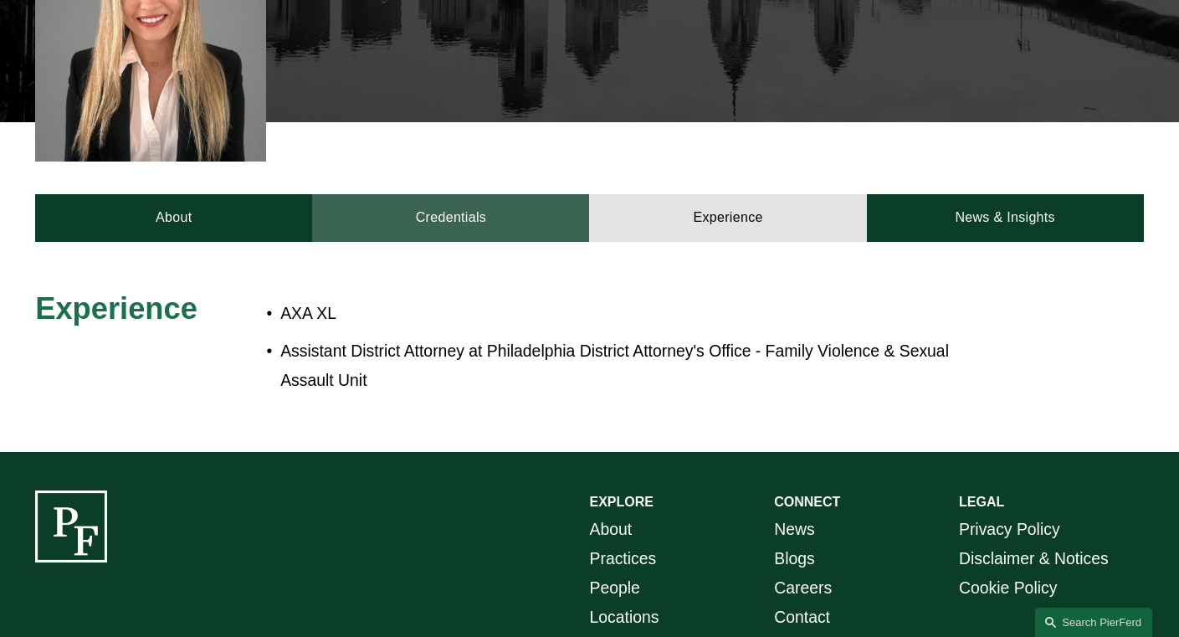
click at [483, 194] on link "Credentials" at bounding box center [450, 218] width 277 height 48
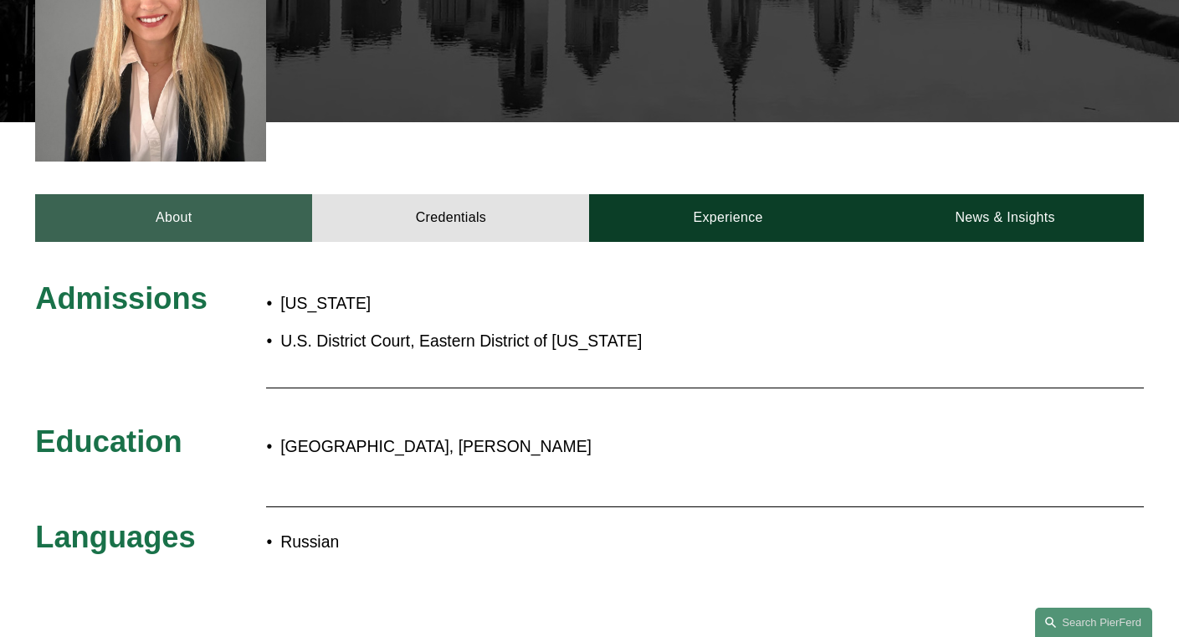
click at [275, 198] on link "About" at bounding box center [173, 218] width 277 height 48
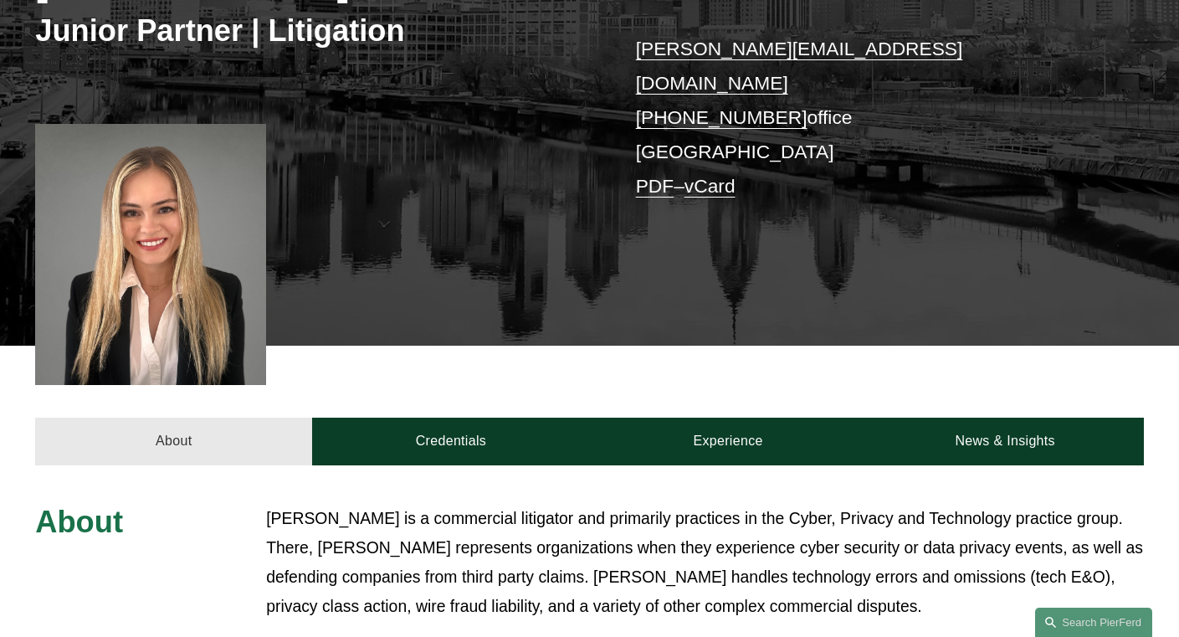
scroll to position [325, 0]
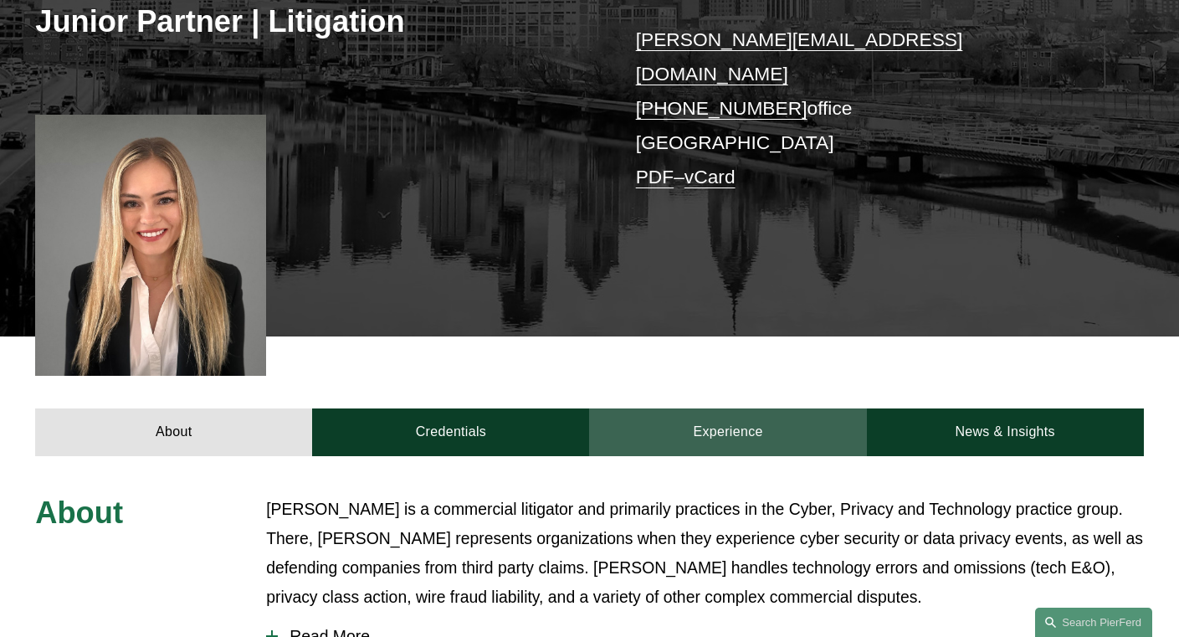
click at [654, 408] on link "Experience" at bounding box center [727, 432] width 277 height 48
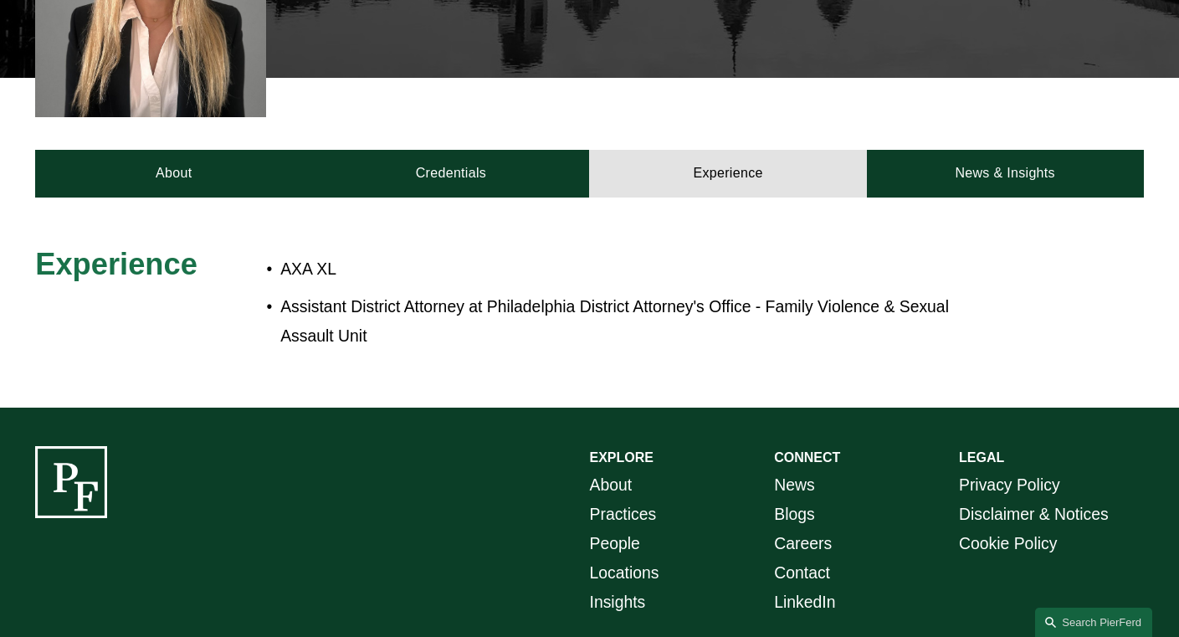
scroll to position [701, 0]
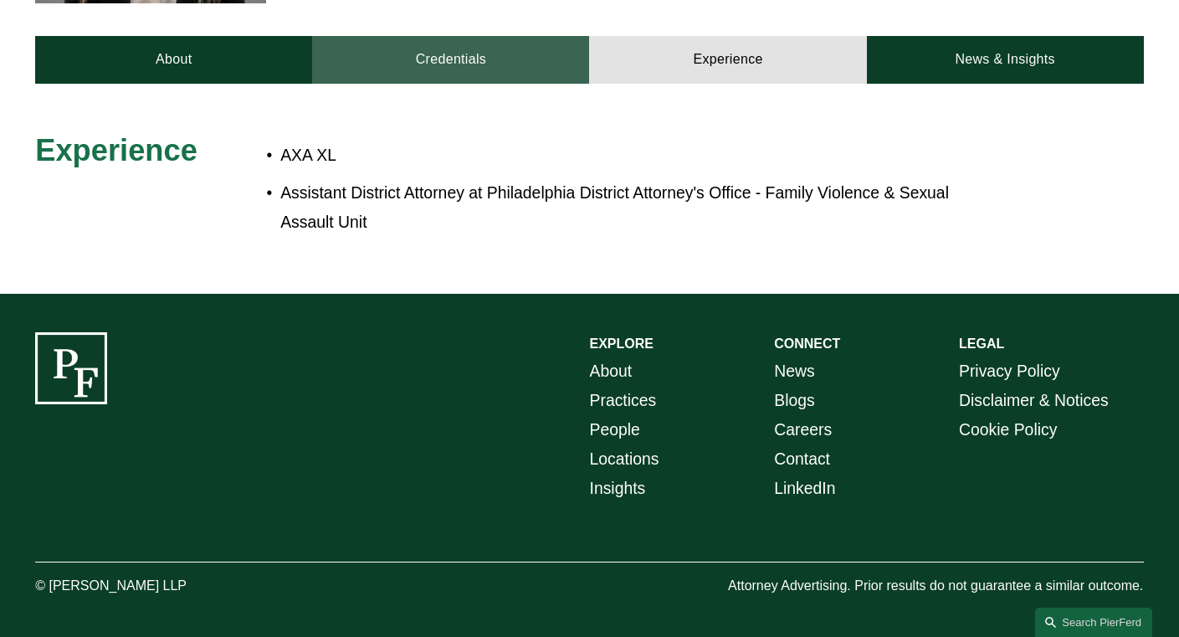
click at [541, 36] on link "Credentials" at bounding box center [450, 60] width 277 height 48
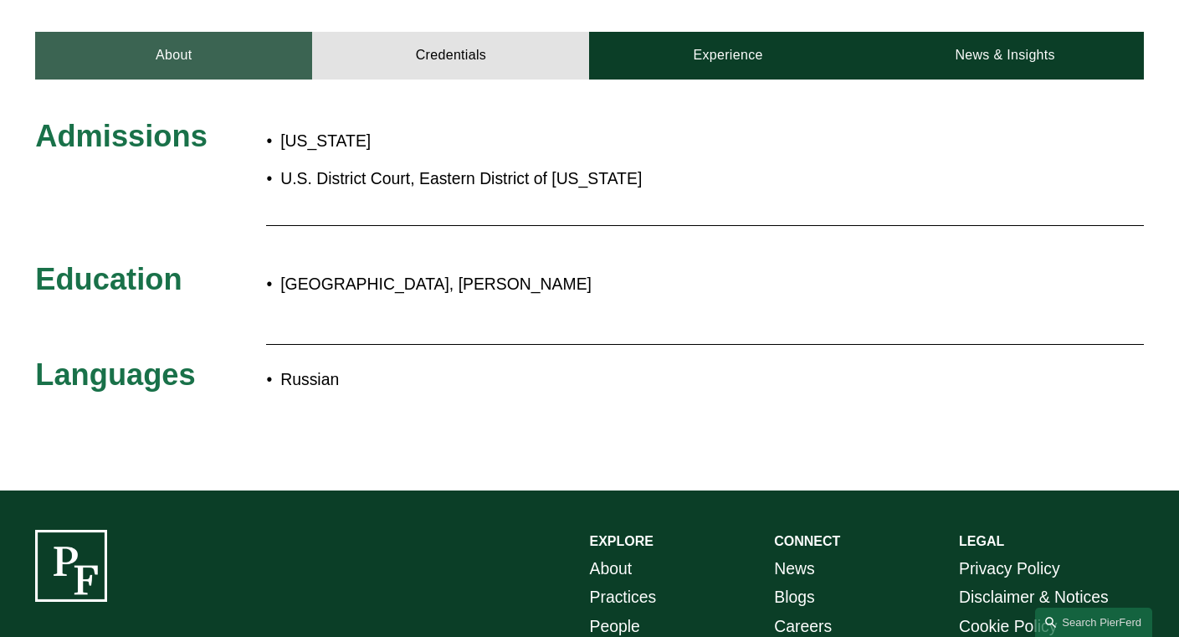
click at [218, 39] on link "About" at bounding box center [173, 56] width 277 height 48
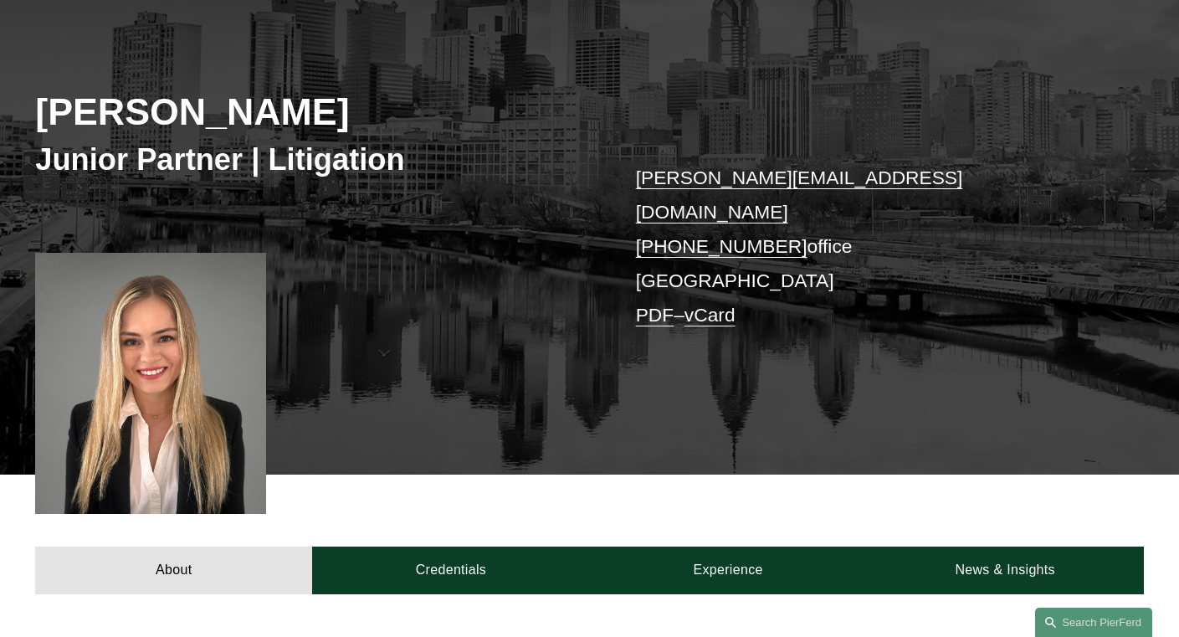
scroll to position [525, 0]
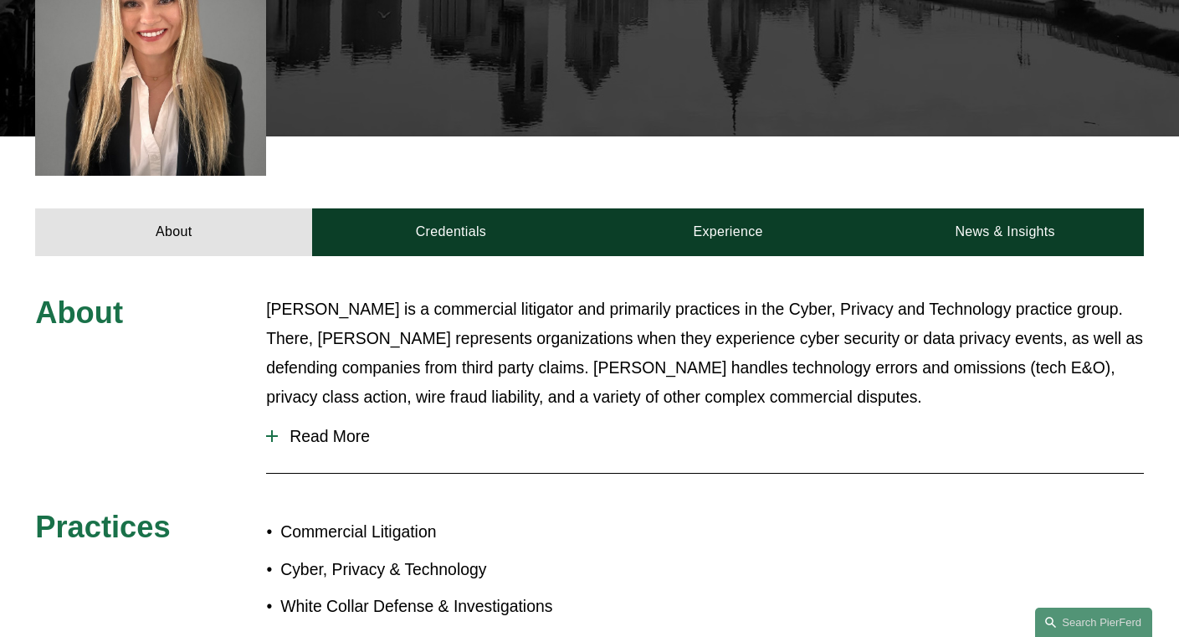
click at [331, 427] on span "Read More" at bounding box center [711, 436] width 866 height 19
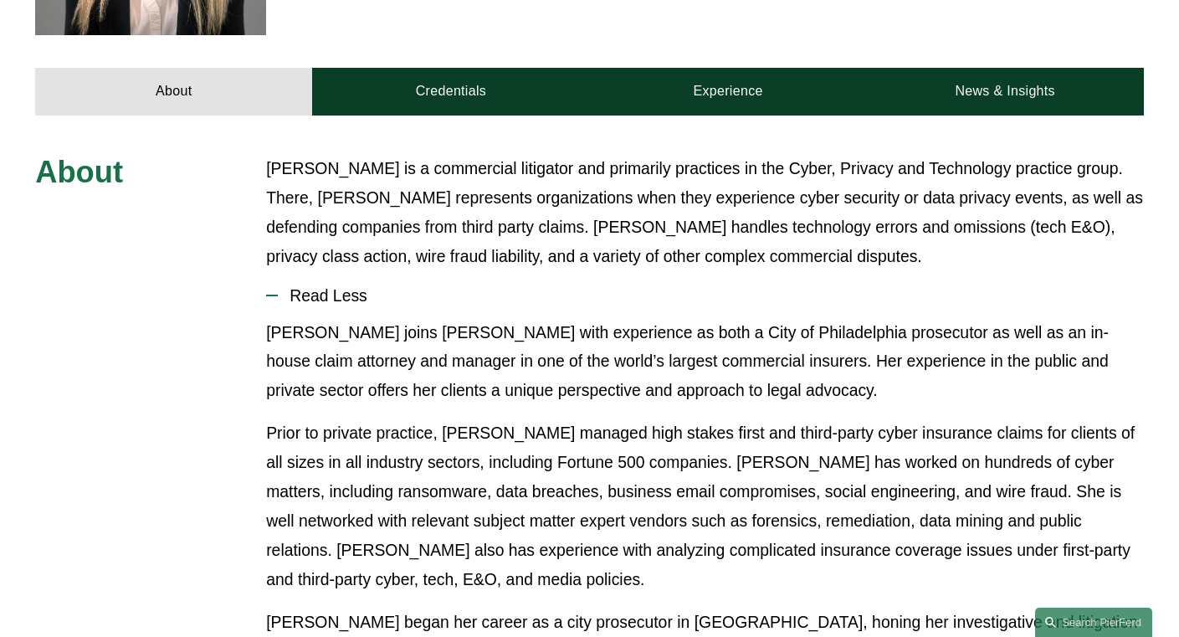
scroll to position [664, 0]
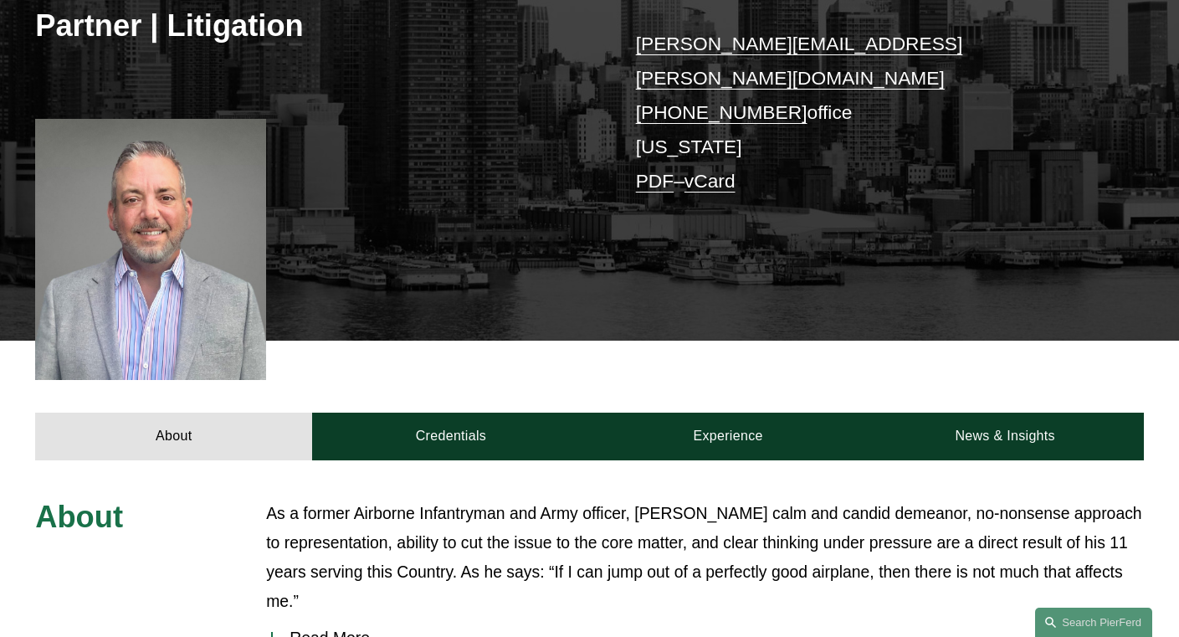
scroll to position [468, 0]
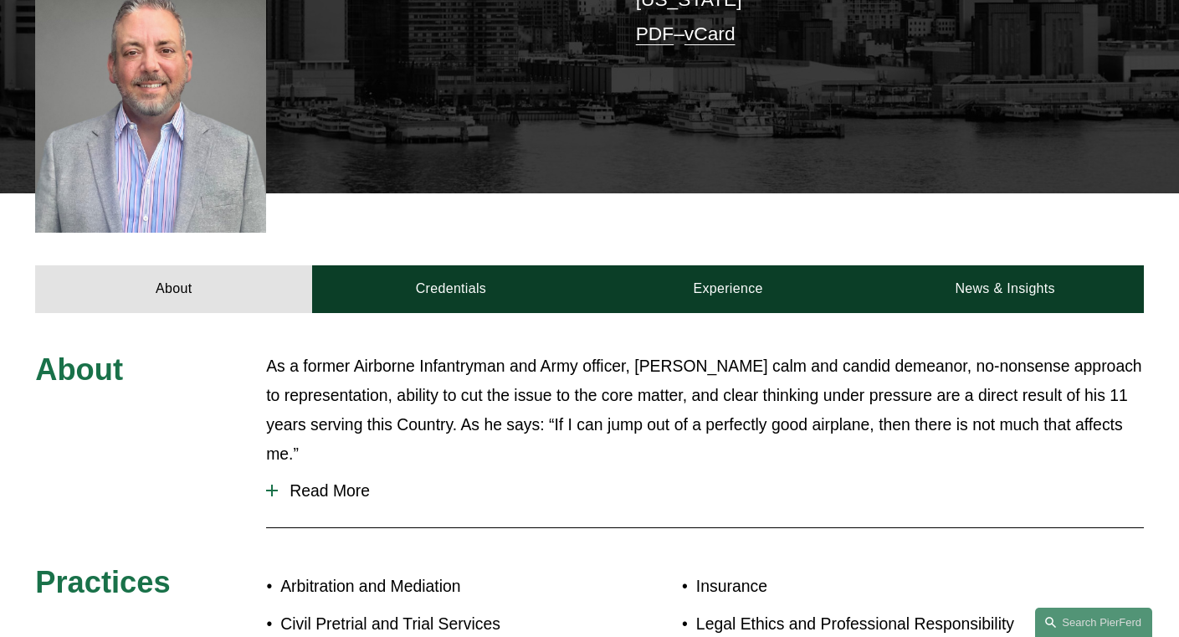
click at [331, 481] on span "Read More" at bounding box center [711, 490] width 866 height 19
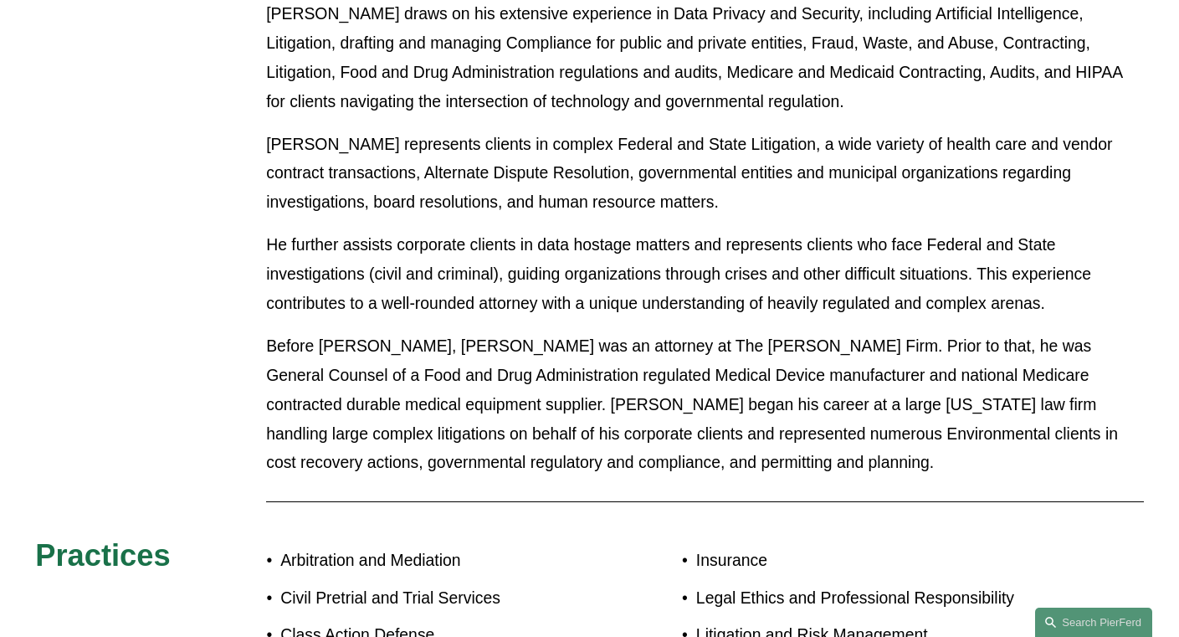
scroll to position [1244, 0]
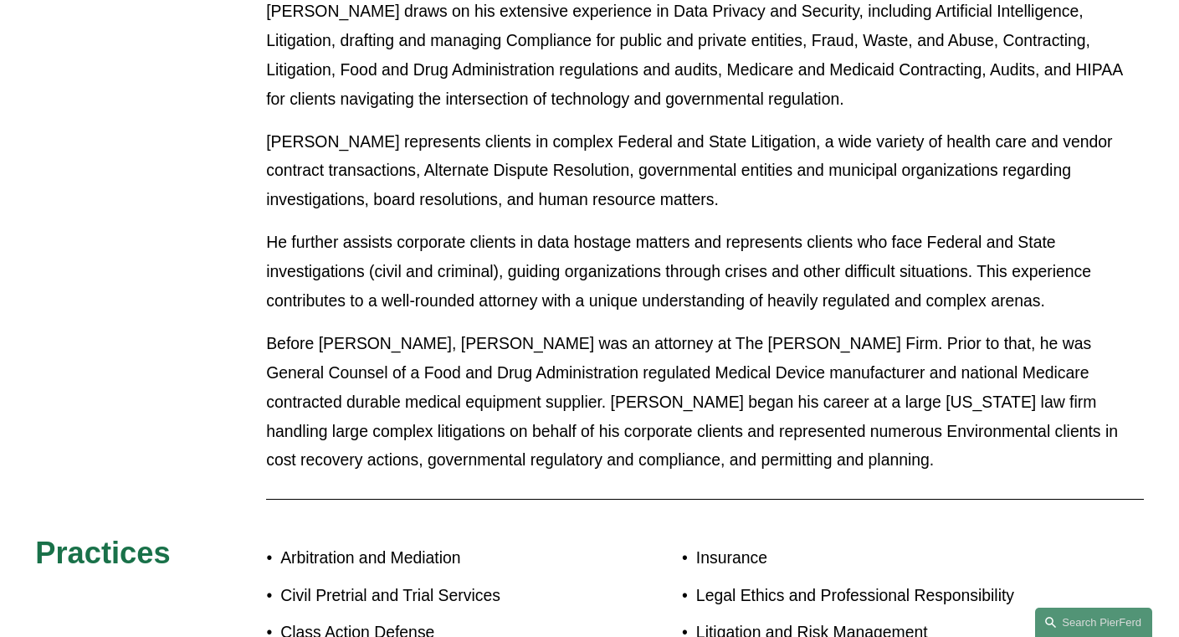
click at [707, 228] on p "He further assists corporate clients in data hostage matters and represents cli…" at bounding box center [705, 272] width 878 height 88
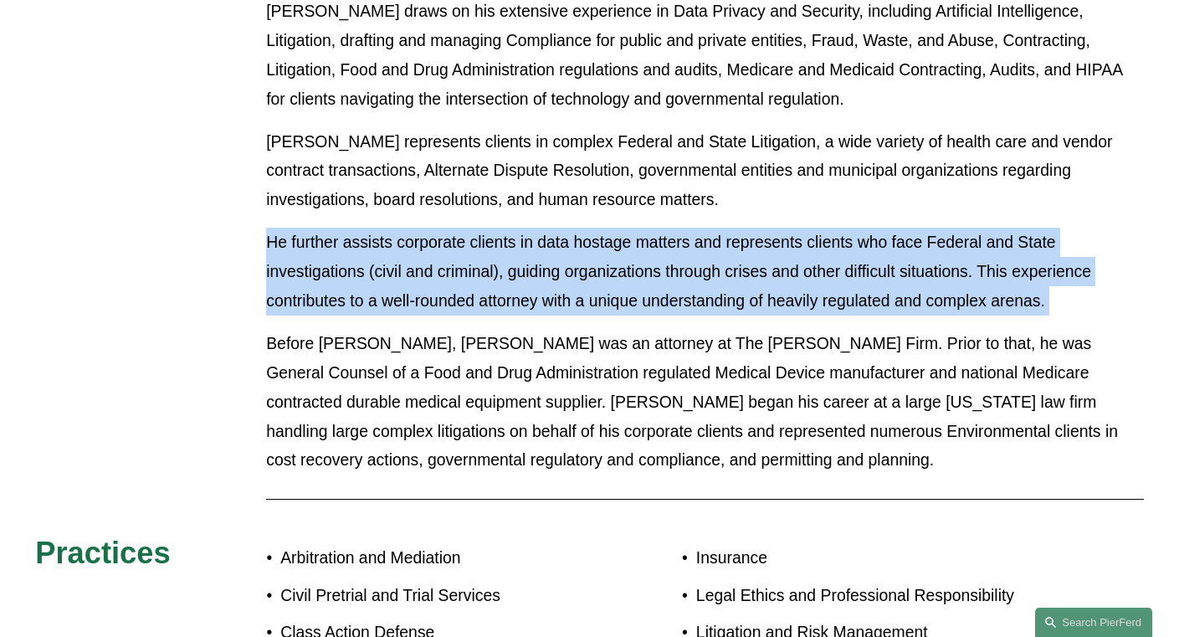
click at [707, 228] on p "He further assists corporate clients in data hostage matters and represents cli…" at bounding box center [705, 272] width 878 height 88
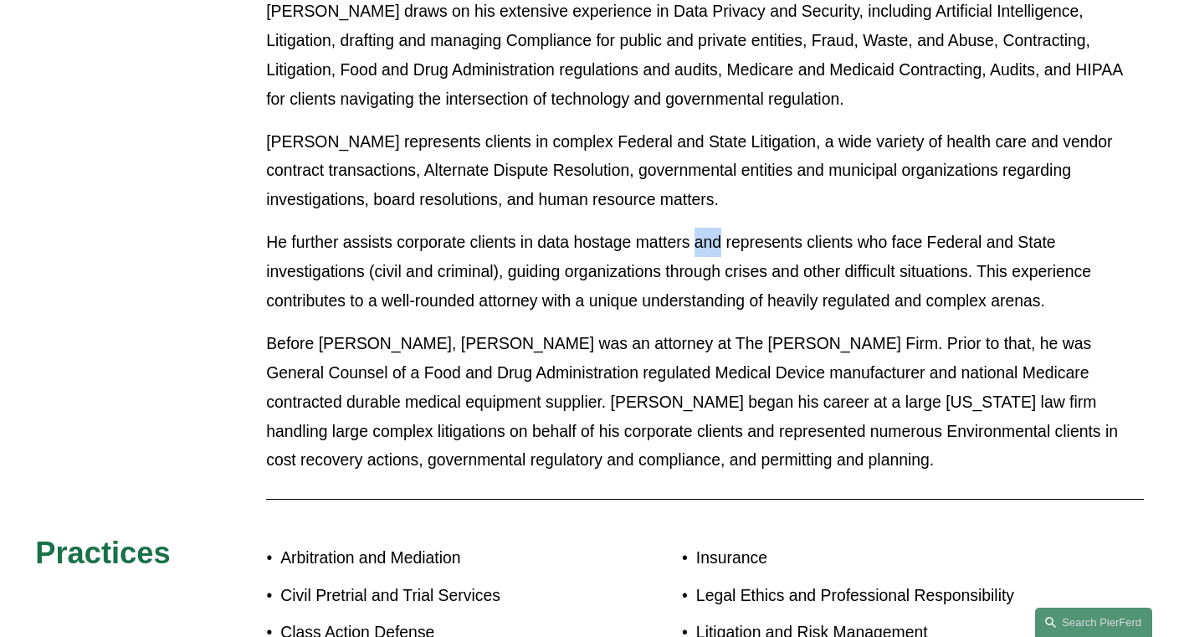
click at [707, 228] on p "He further assists corporate clients in data hostage matters and represents cli…" at bounding box center [705, 272] width 878 height 88
click at [574, 228] on p "He further assists corporate clients in data hostage matters and represents cli…" at bounding box center [705, 272] width 878 height 88
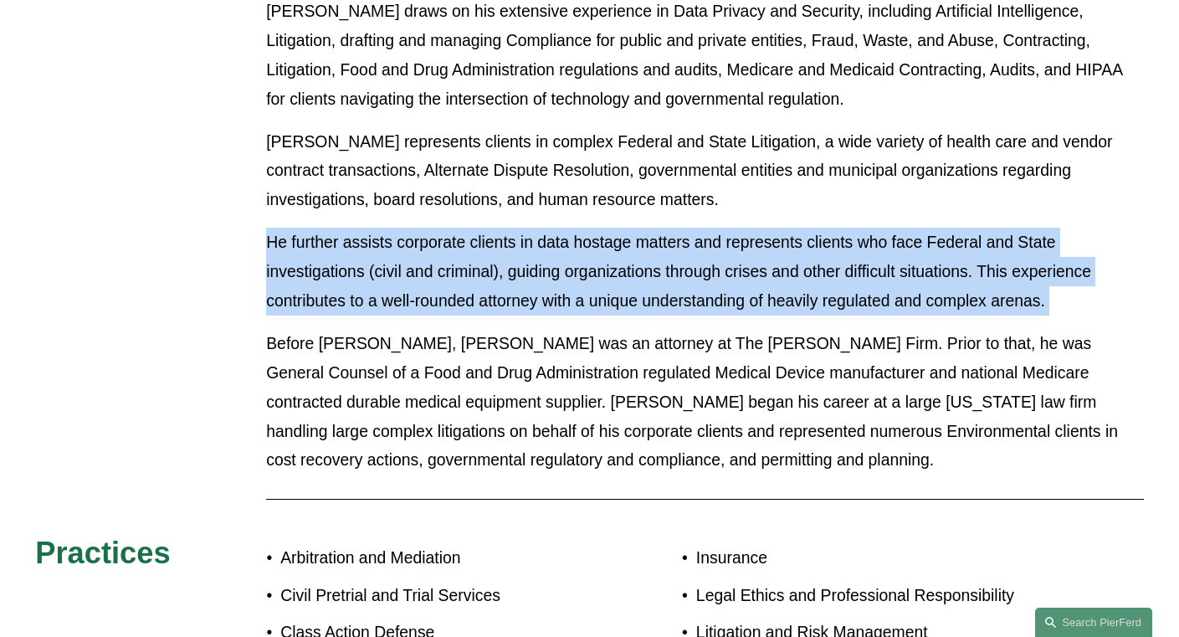
click at [574, 228] on p "He further assists corporate clients in data hostage matters and represents cli…" at bounding box center [705, 272] width 878 height 88
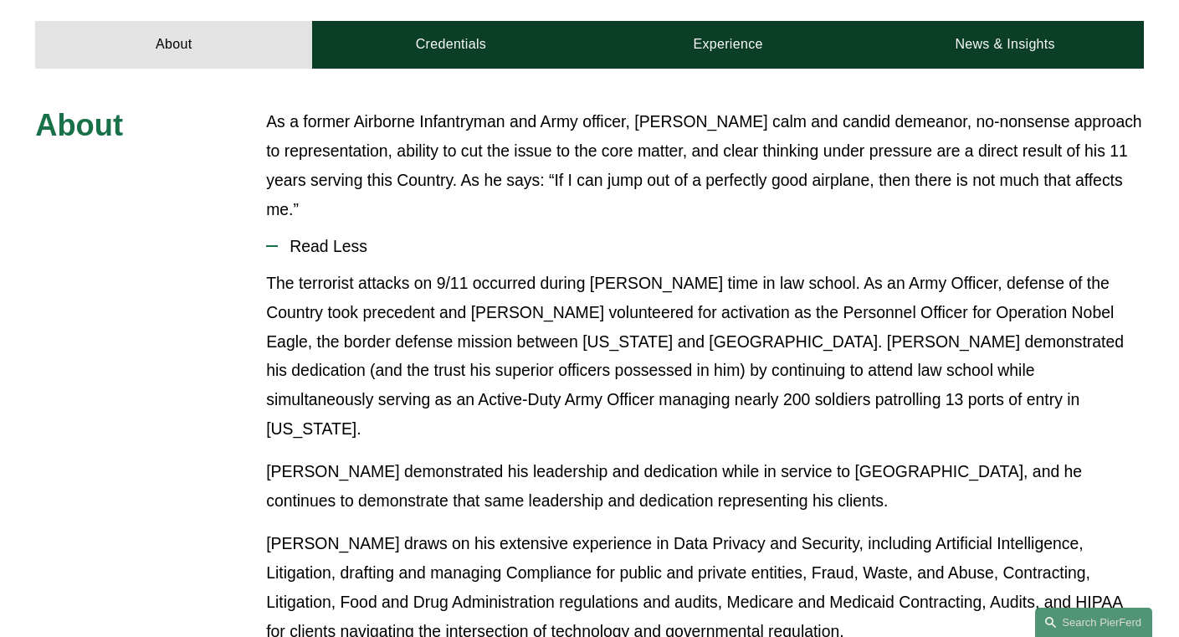
scroll to position [357, 0]
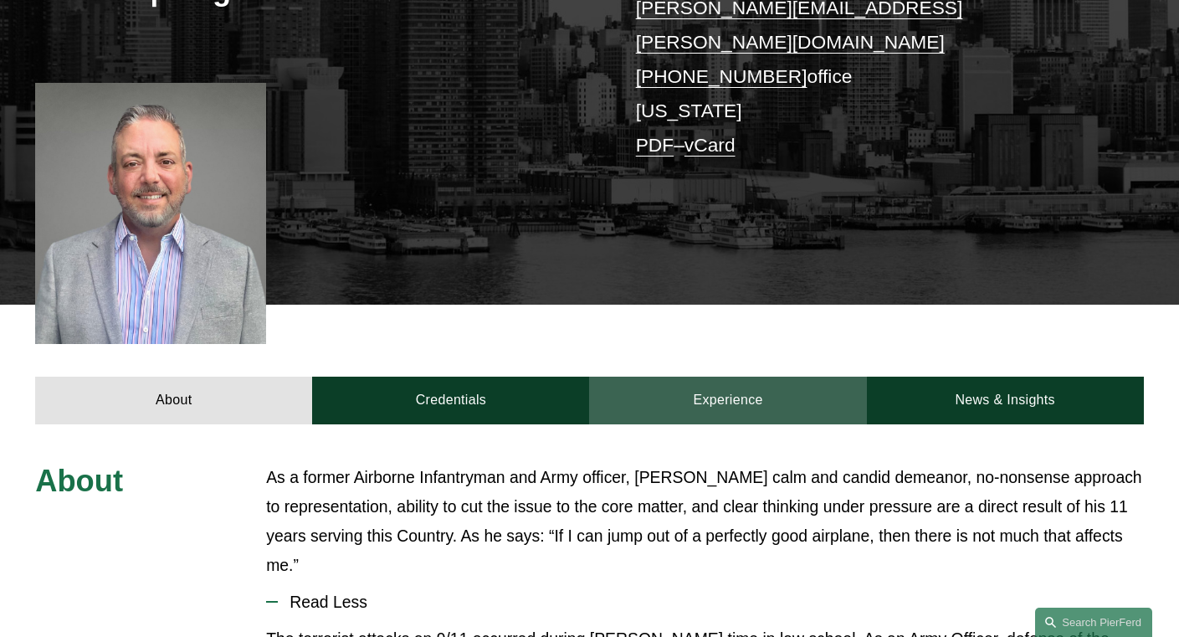
click at [682, 377] on link "Experience" at bounding box center [727, 401] width 277 height 48
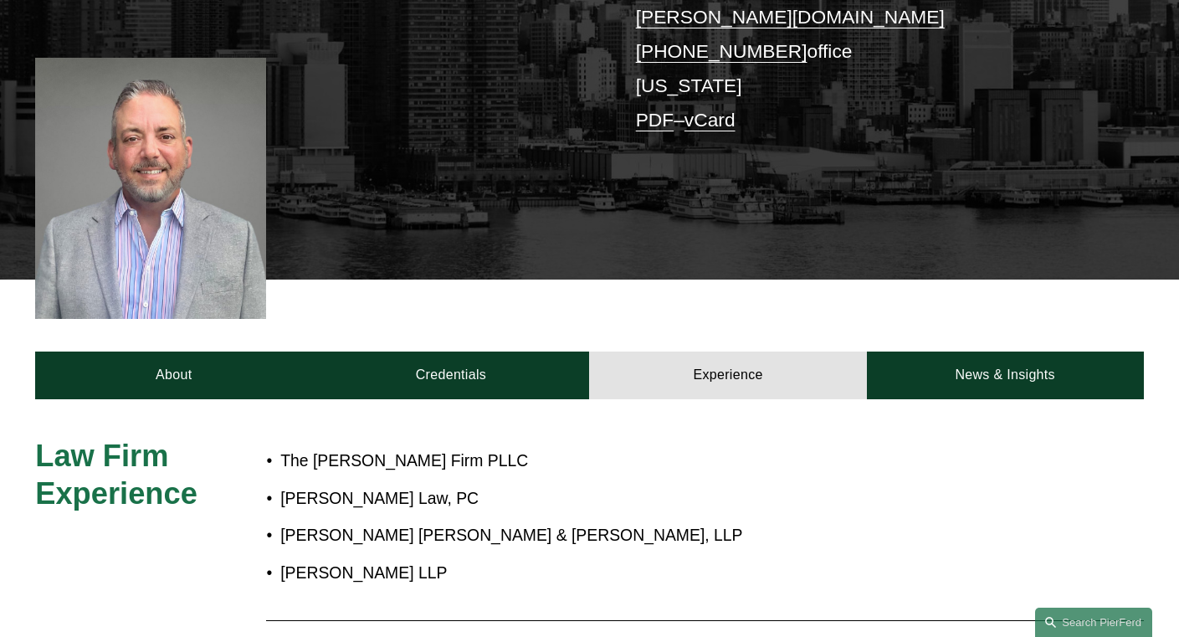
scroll to position [489, 0]
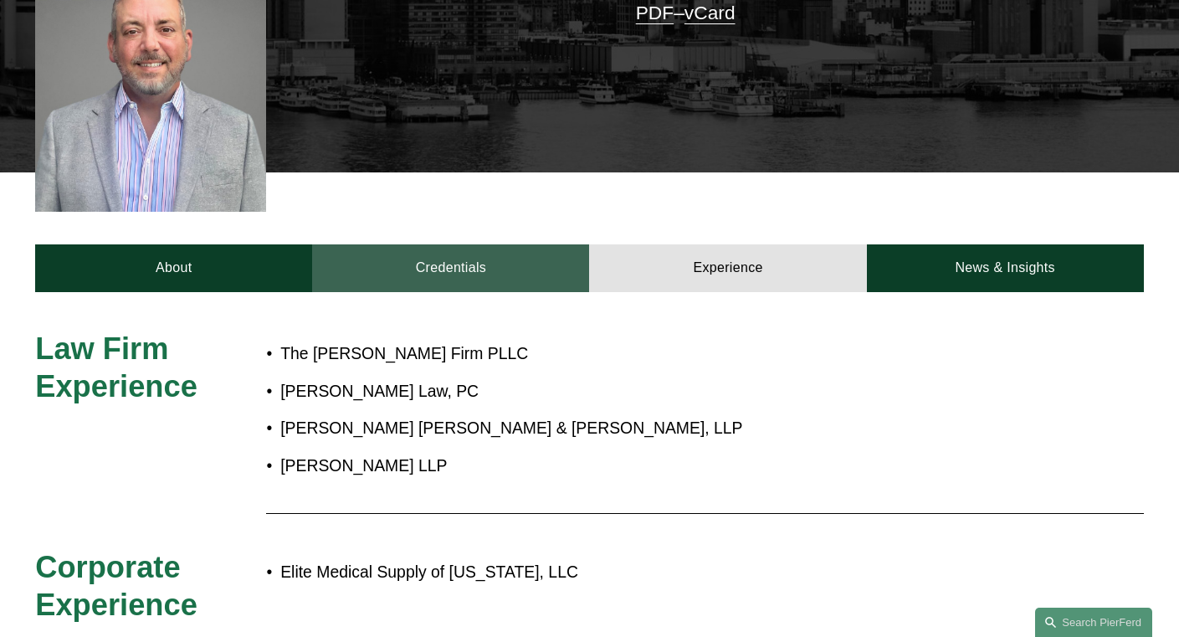
click at [473, 253] on link "Credentials" at bounding box center [450, 268] width 277 height 48
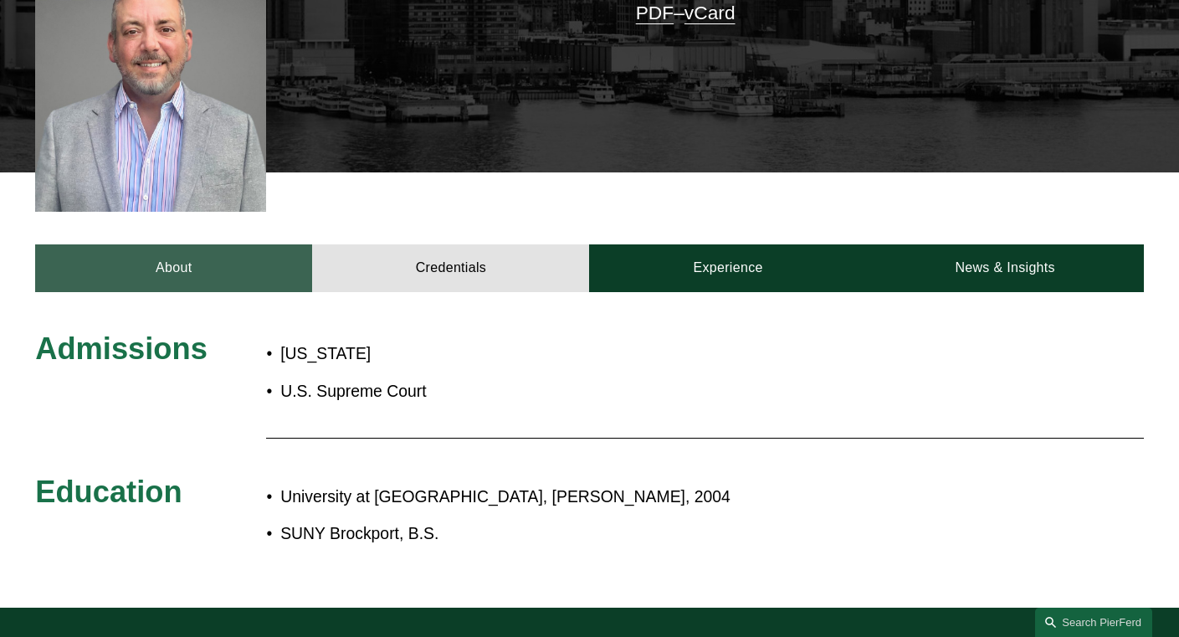
click at [208, 248] on link "About" at bounding box center [173, 268] width 277 height 48
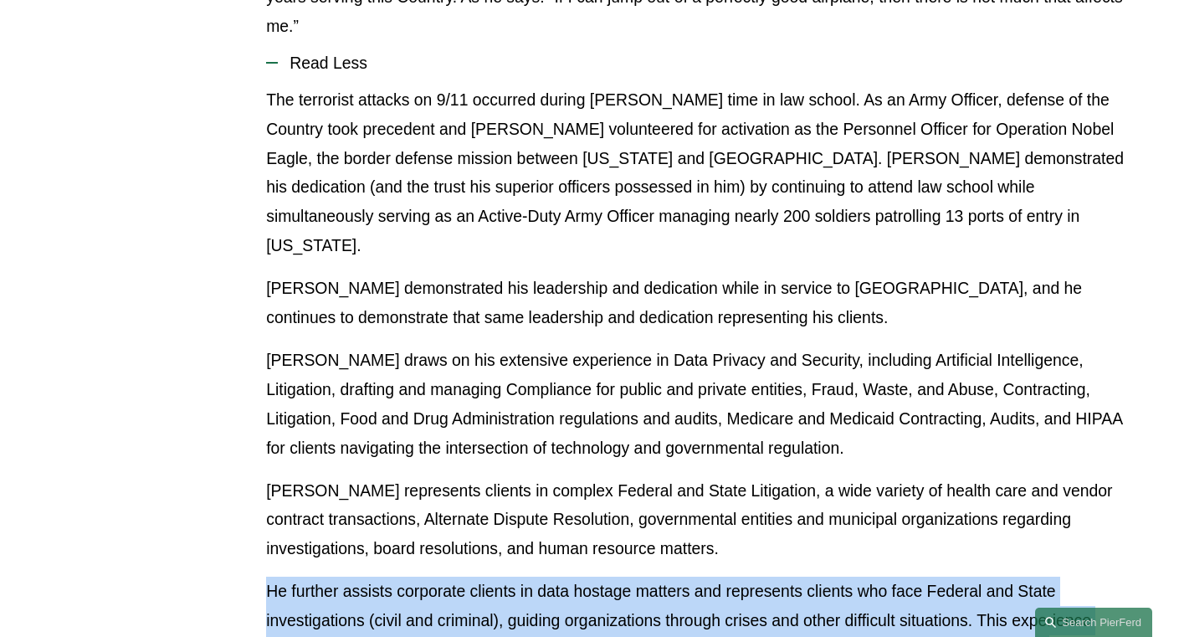
scroll to position [928, 0]
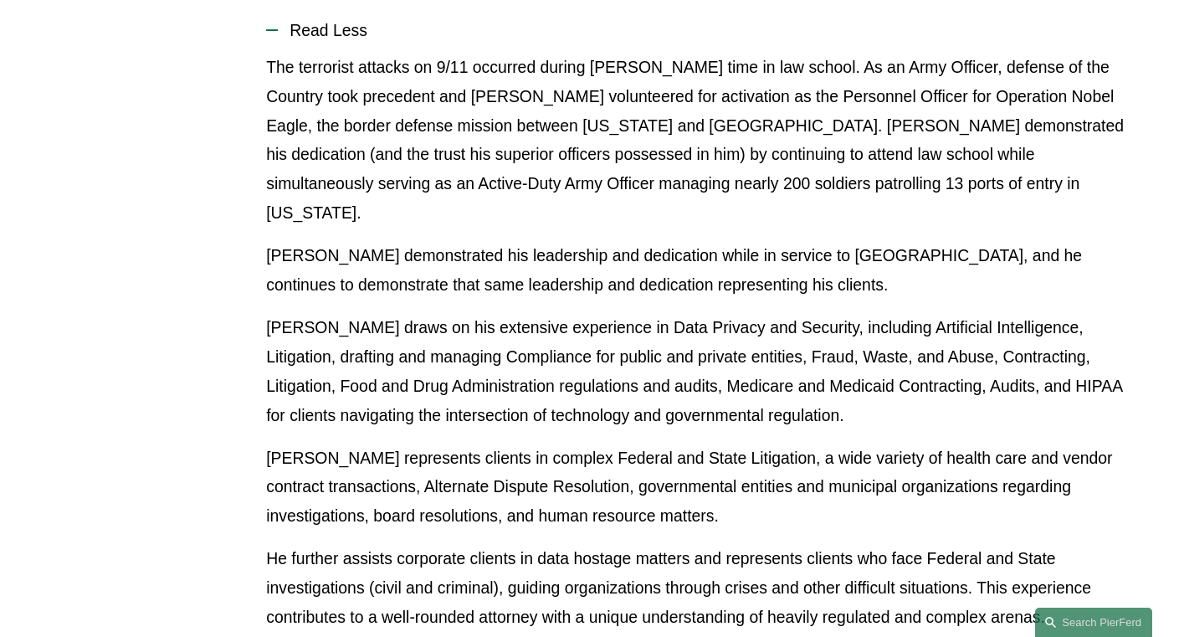
click at [711, 241] on p "Scott demonstrated his leadership and dedication while in service to the United…" at bounding box center [705, 270] width 878 height 59
click at [524, 313] on p "Scott draws on his extensive experience in Data Privacy and Security, including…" at bounding box center [705, 371] width 878 height 117
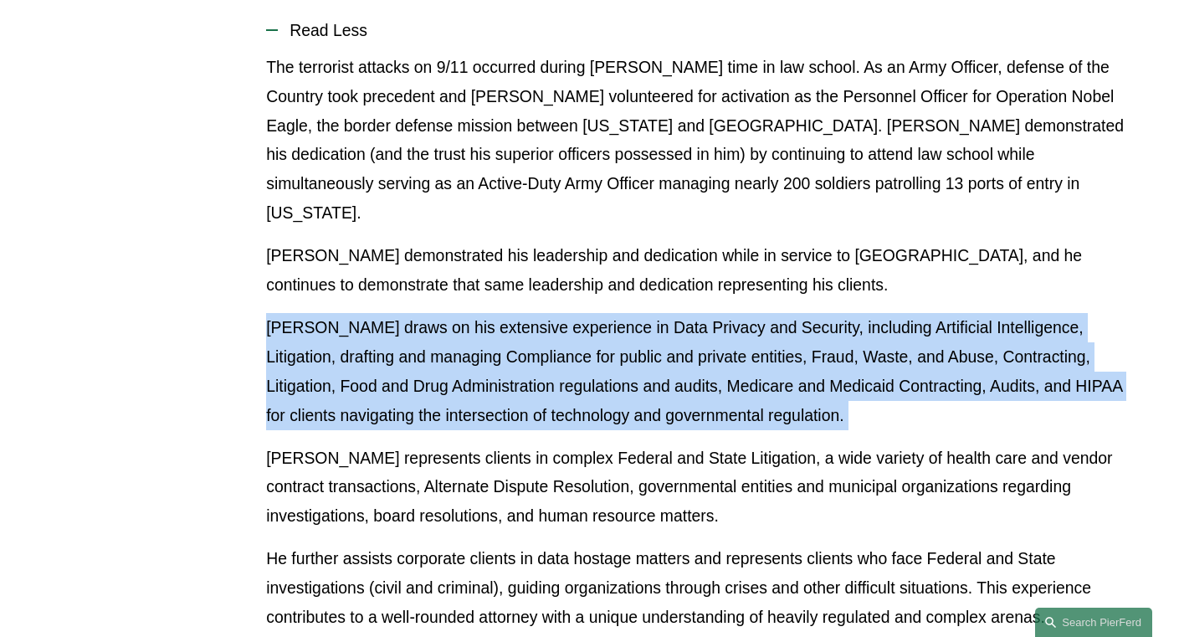
click at [524, 313] on p "Scott draws on his extensive experience in Data Privacy and Security, including…" at bounding box center [705, 371] width 878 height 117
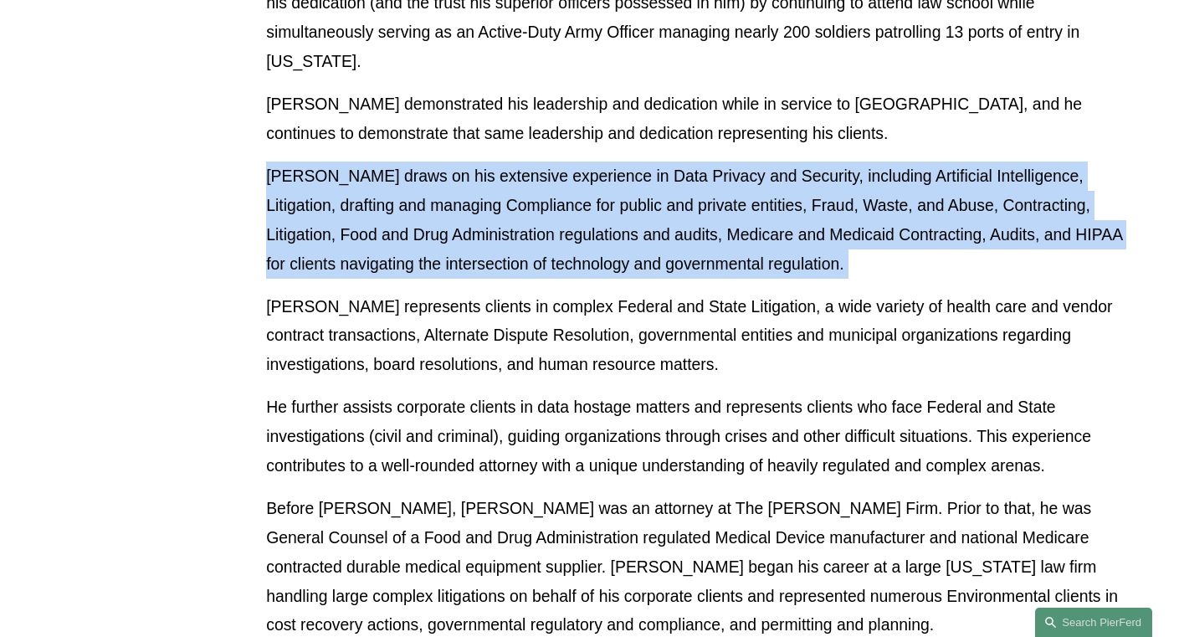
scroll to position [1080, 0]
